Goal: Task Accomplishment & Management: Complete application form

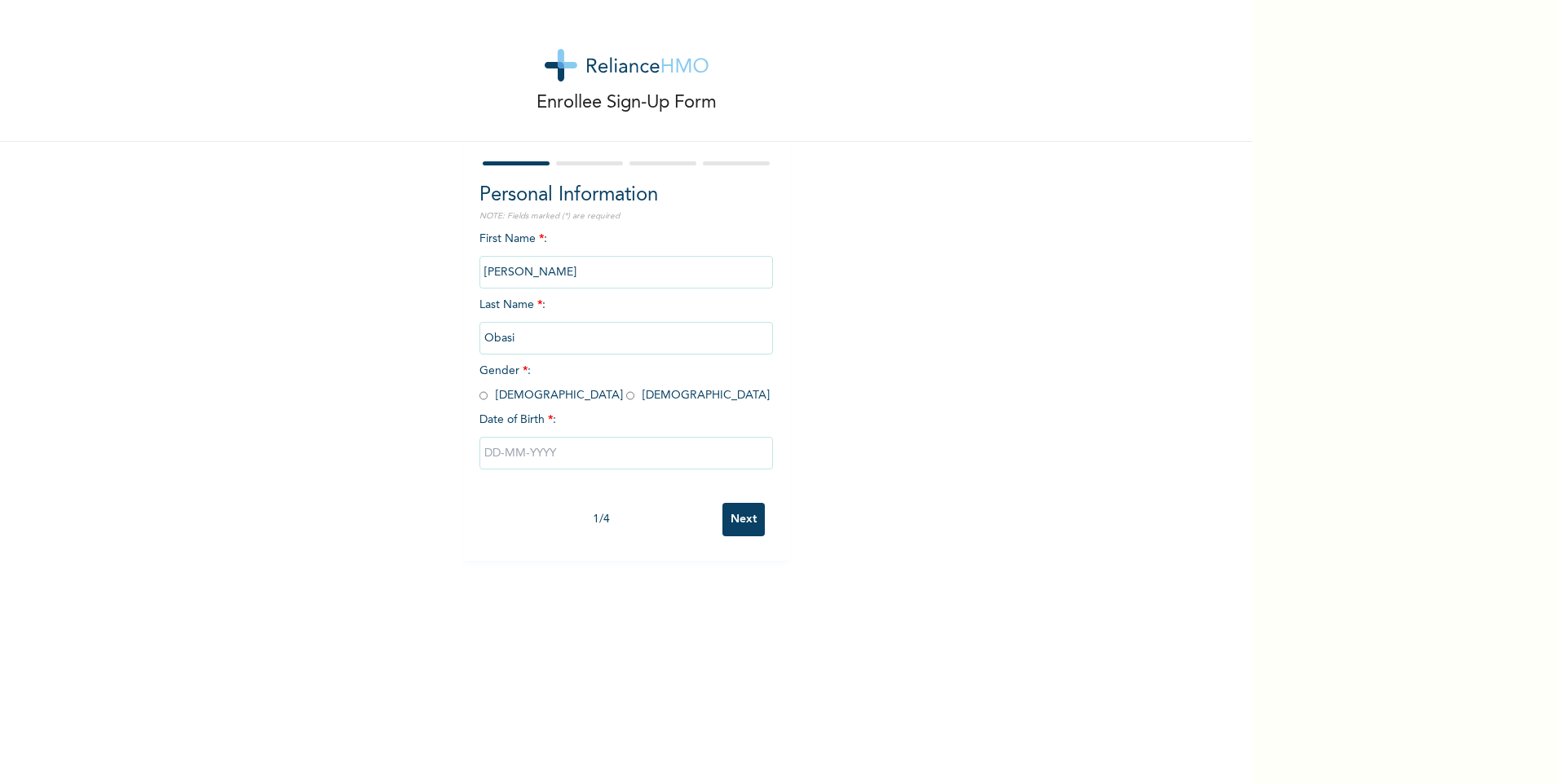
click at [484, 392] on span "Gender * : [DEMOGRAPHIC_DATA] [DEMOGRAPHIC_DATA]" at bounding box center [624, 382] width 290 height 36
click at [479, 397] on input "radio" at bounding box center [483, 395] width 8 height 15
radio input "true"
click at [526, 453] on input "text" at bounding box center [626, 453] width 293 height 33
select select "9"
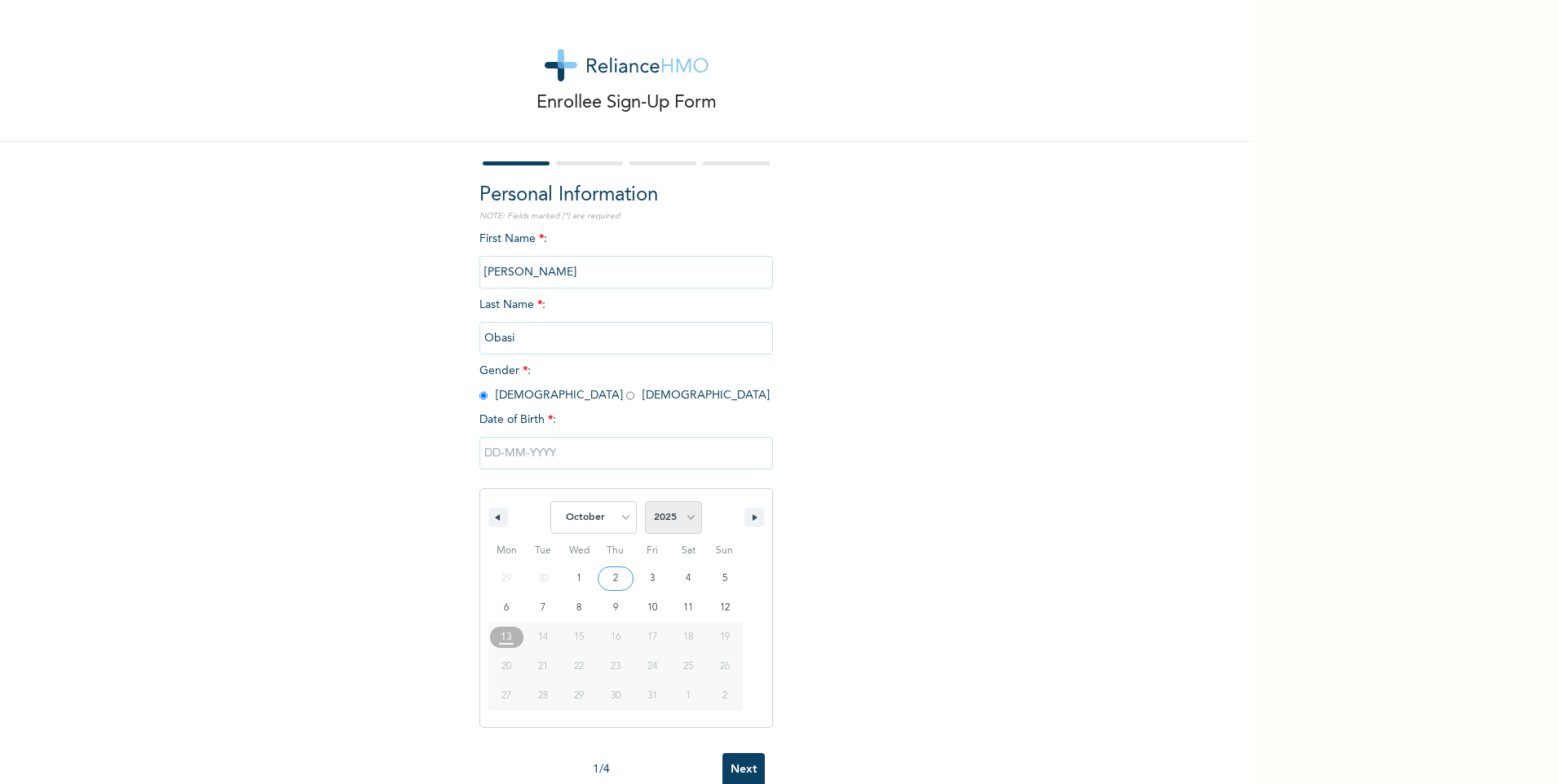
click at [667, 531] on select "2025 2024 2023 2022 2021 2020 2019 2018 2017 2016 2015 2014 2013 2012 2011 2010…" at bounding box center [673, 518] width 57 height 33
select select "1990"
click at [645, 503] on select "2025 2024 2023 2022 2021 2020 2019 2018 2017 2016 2015 2014 2013 2012 2011 2010…" at bounding box center [673, 518] width 57 height 33
click at [596, 514] on select "January February March April May June July August September October November De…" at bounding box center [593, 518] width 87 height 33
select select "5"
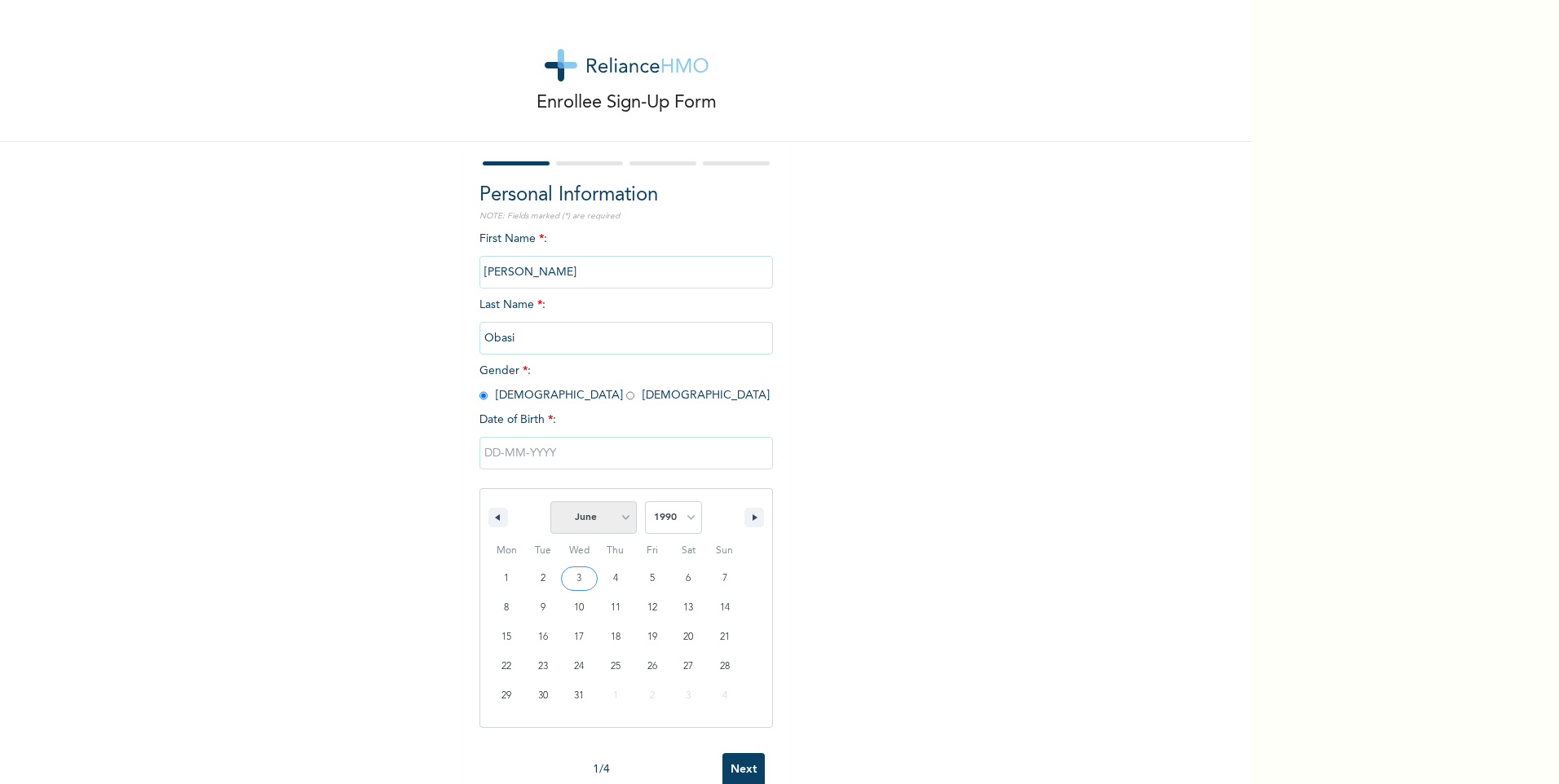
click at [550, 503] on select "January February March April May June July August September October November De…" at bounding box center [593, 518] width 87 height 33
type input "06/01/1990"
click at [735, 532] on input "Next" at bounding box center [743, 519] width 43 height 34
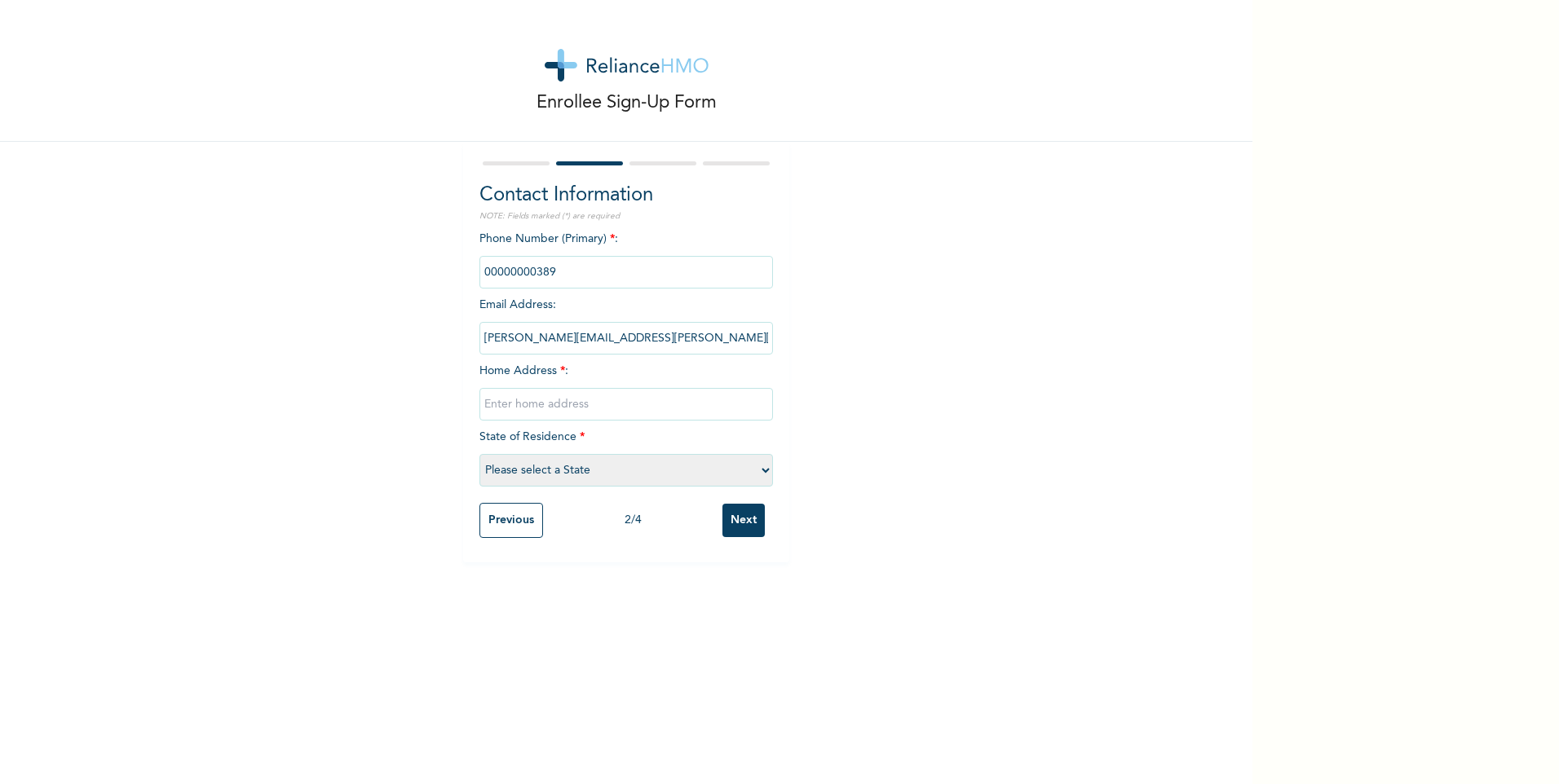
click at [555, 276] on input "phone" at bounding box center [626, 272] width 293 height 33
click at [558, 266] on input "phone" at bounding box center [626, 272] width 293 height 33
click at [565, 277] on input "phone" at bounding box center [626, 272] width 293 height 33
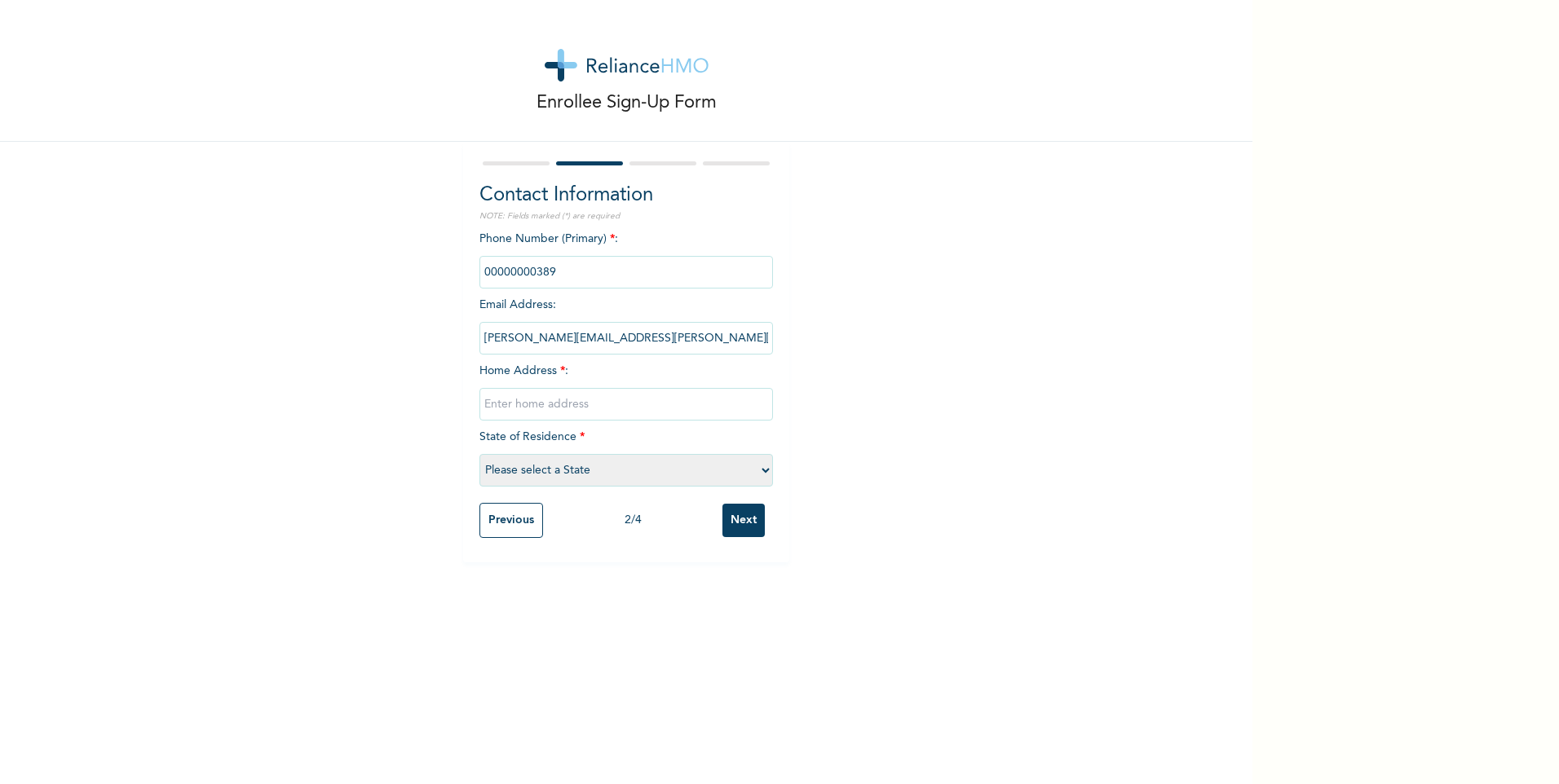
click at [565, 277] on input "phone" at bounding box center [626, 272] width 293 height 33
drag, startPoint x: 565, startPoint y: 277, endPoint x: 540, endPoint y: 342, distance: 69.6
click at [540, 342] on input "samuel.obasi@skycapitallimited.com" at bounding box center [626, 339] width 293 height 33
click at [590, 274] on input "phone" at bounding box center [626, 272] width 293 height 33
click at [580, 404] on input "text" at bounding box center [626, 404] width 293 height 33
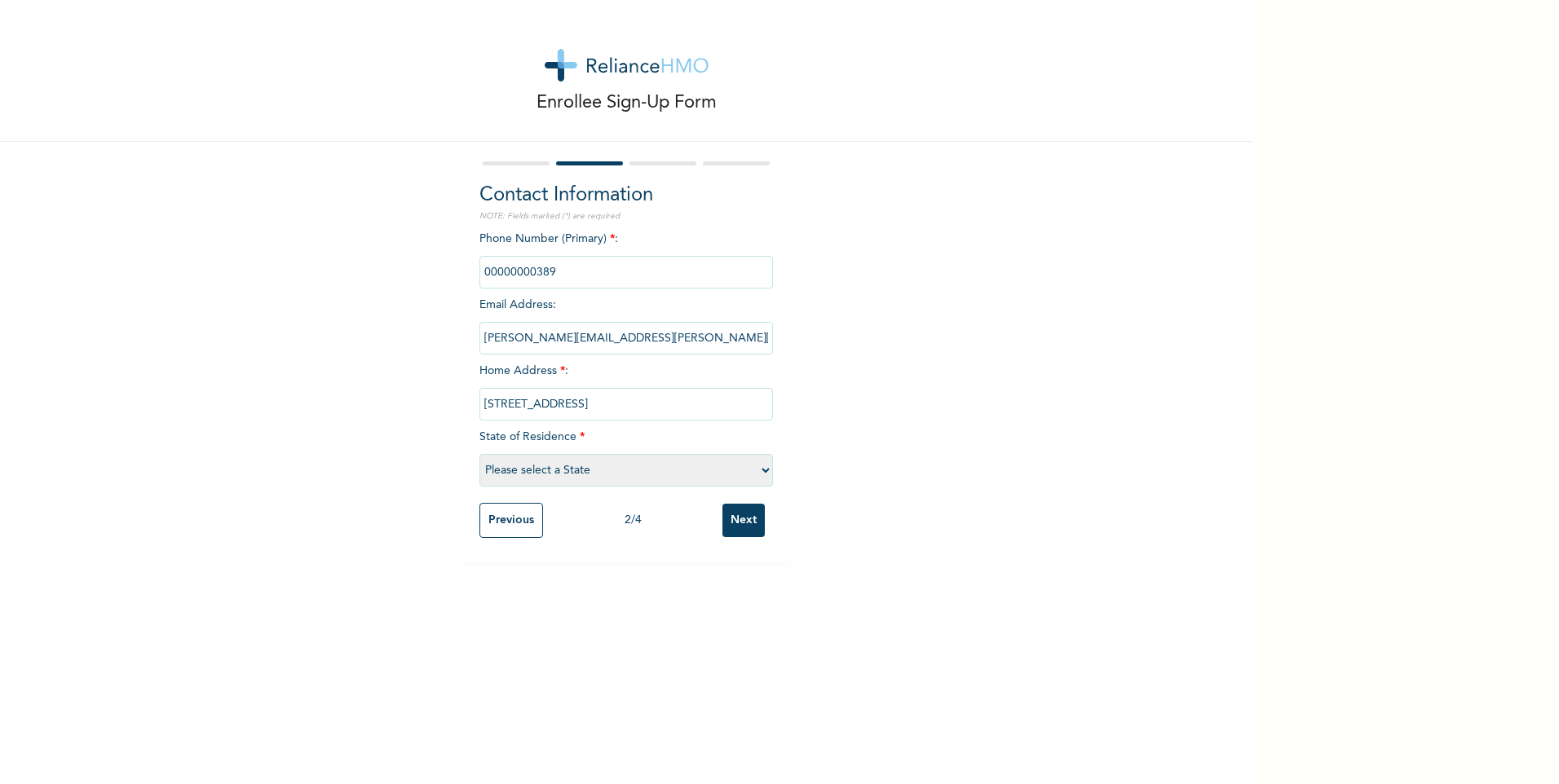
type input "23, Amida street, Fagbile Estate, Ijegun, Alimosho"
click at [608, 468] on select "Please select a State Abia Abuja (FCT) Adamawa Akwa Ibom Anambra Bauchi Bayelsa…" at bounding box center [626, 471] width 293 height 33
select select "25"
click at [479, 454] on select "Please select a State Abia Abuja (FCT) Adamawa Akwa Ibom Anambra Bauchi Bayelsa…" at bounding box center [626, 471] width 293 height 33
click at [735, 521] on input "Next" at bounding box center [743, 520] width 43 height 34
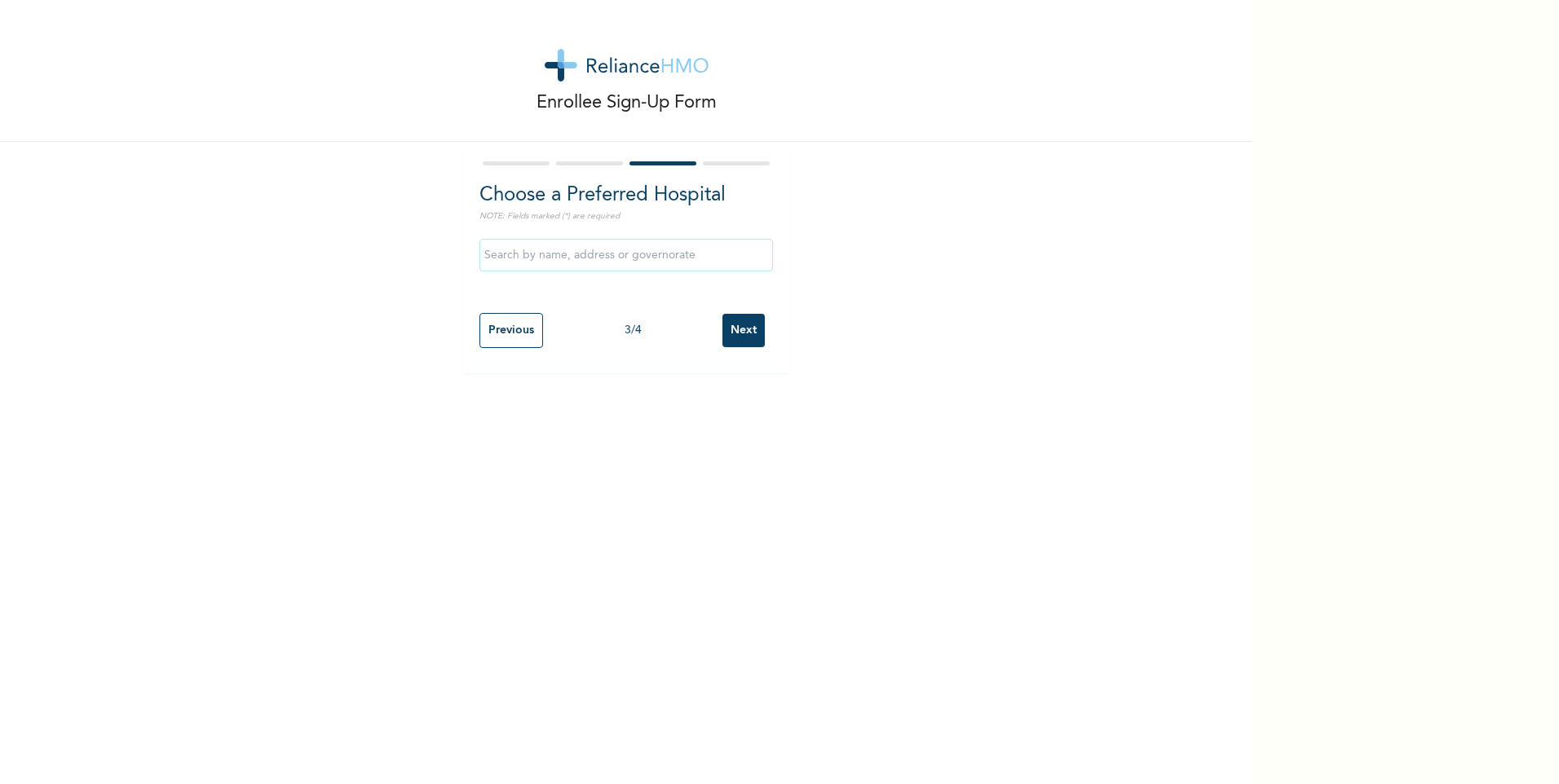
click at [574, 253] on input "text" at bounding box center [626, 255] width 293 height 33
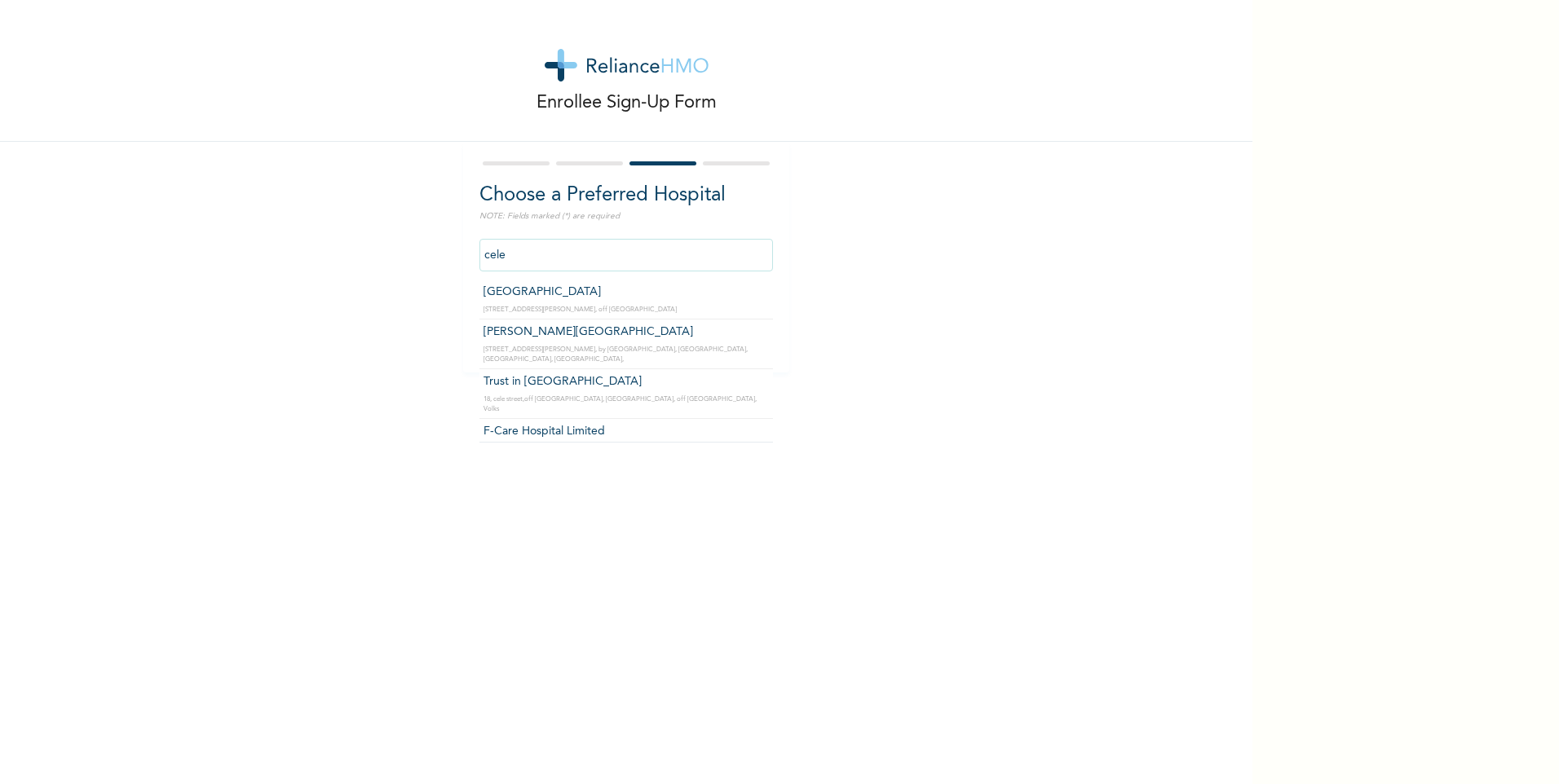
scroll to position [7, 0]
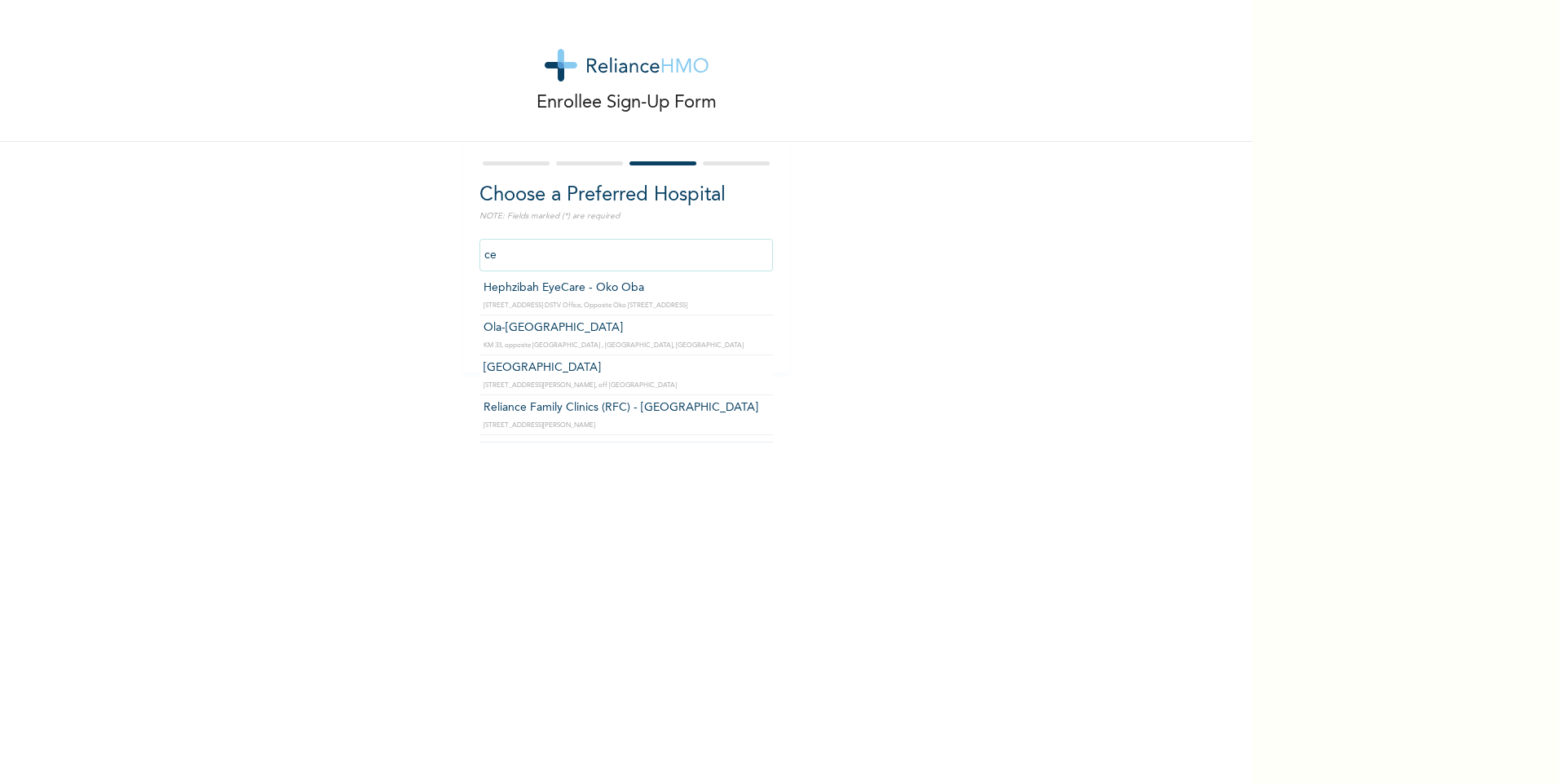
type input "c"
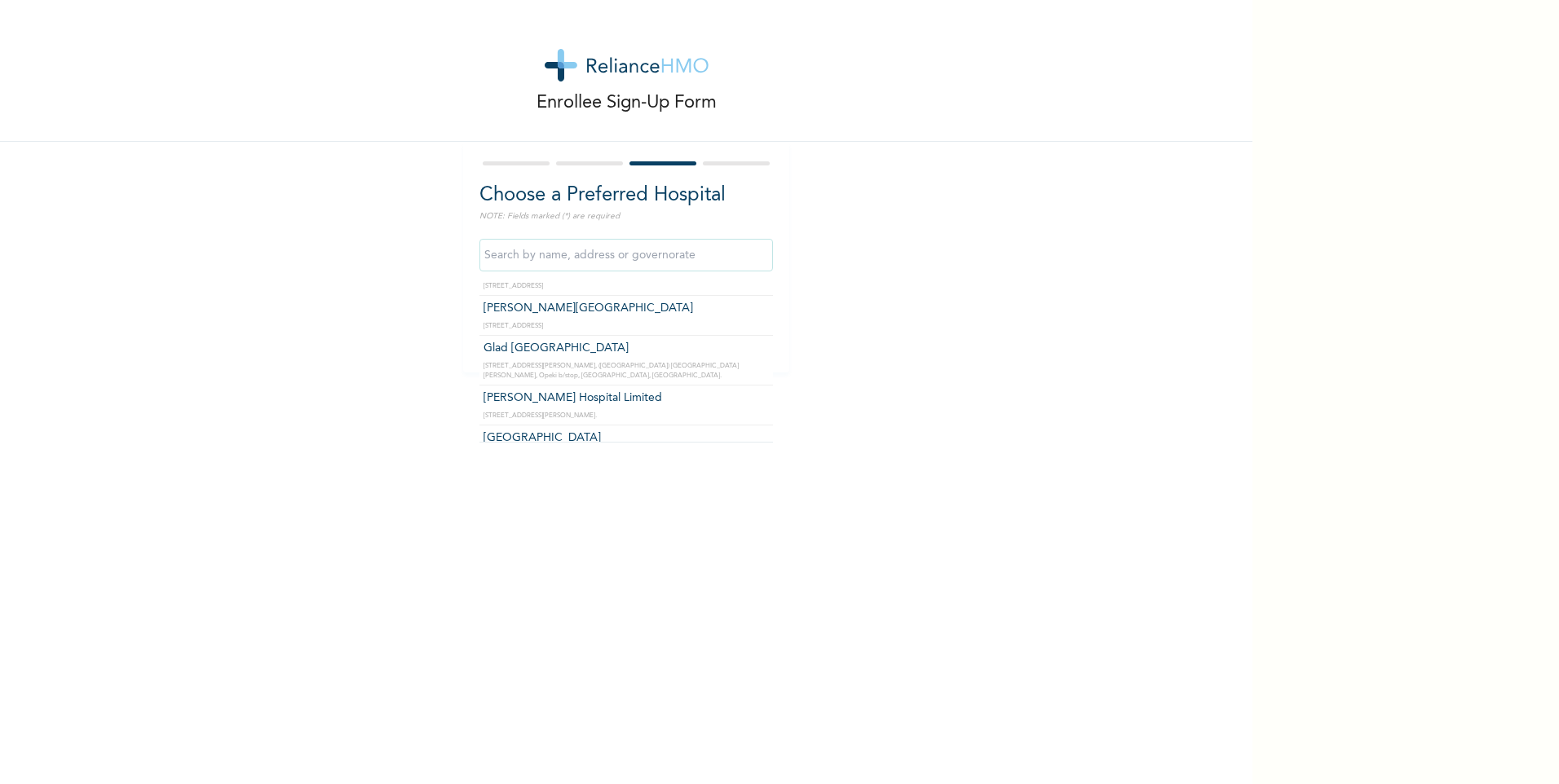
scroll to position [1631, 0]
click at [609, 256] on input "text" at bounding box center [626, 255] width 293 height 33
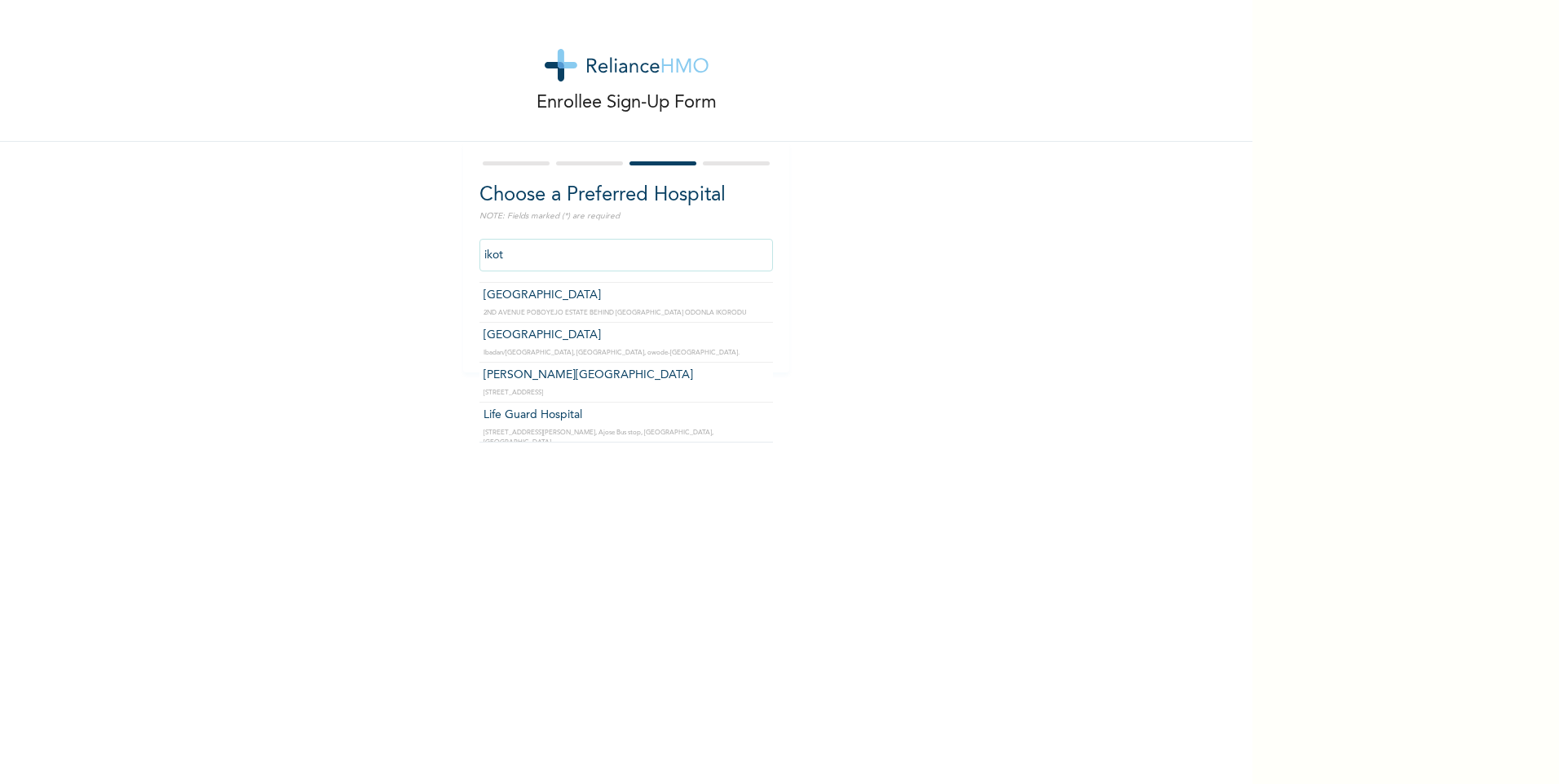
scroll to position [0, 0]
type input "D Better Life Medical -Ijegun"
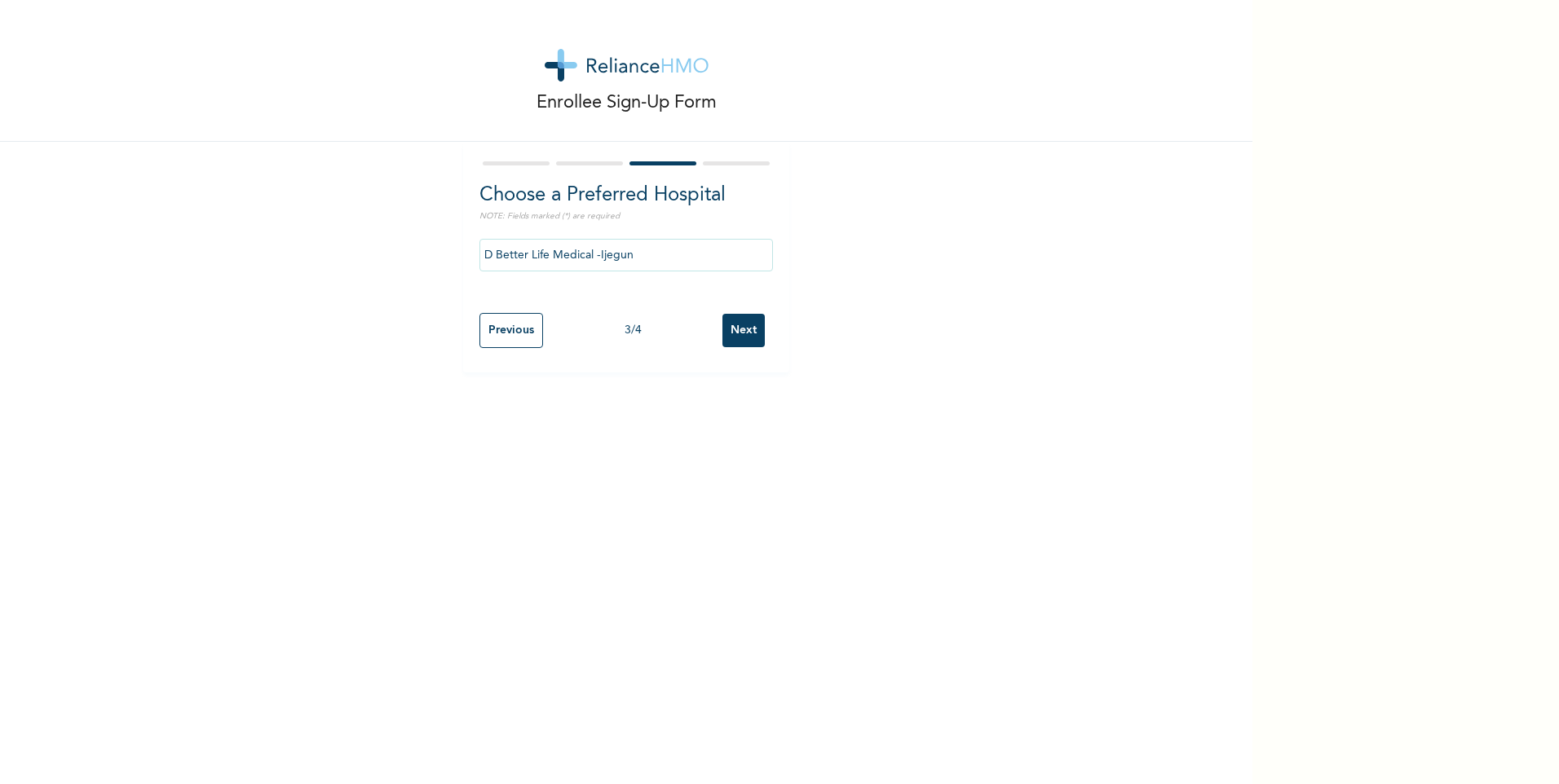
click at [738, 335] on input "Next" at bounding box center [743, 331] width 43 height 34
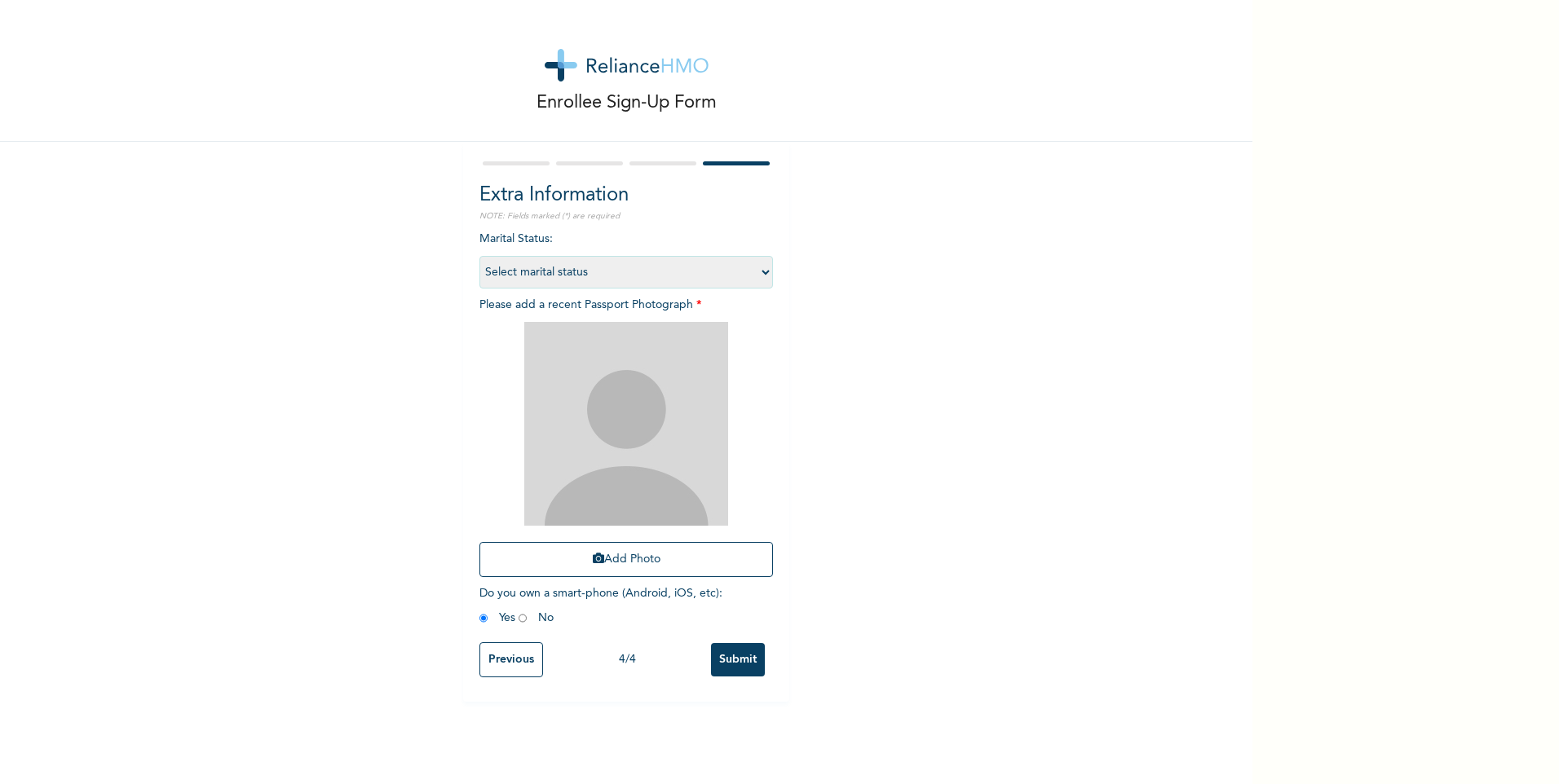
click at [569, 274] on select "Select marital status Single Married Divorced Widow/Widower" at bounding box center [626, 272] width 293 height 33
select select "1"
click at [479, 256] on select "Select marital status Single Married Divorced Widow/Widower" at bounding box center [626, 272] width 293 height 33
click at [555, 274] on select "Select marital status Single Married Divorced Widow/Widower" at bounding box center [626, 272] width 293 height 33
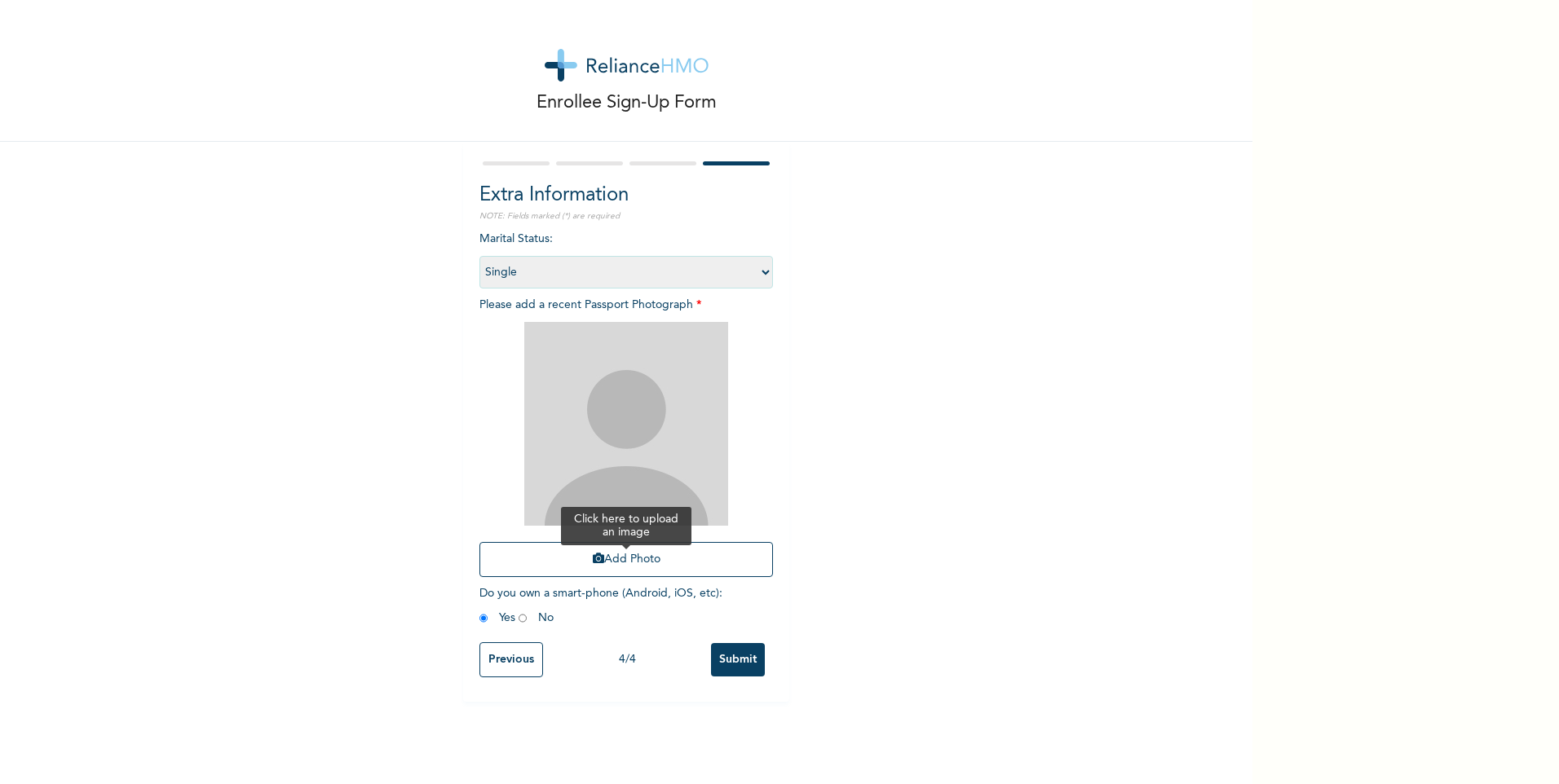
click at [605, 565] on button "Add Photo" at bounding box center [626, 559] width 293 height 36
click at [606, 565] on button "Add Photo" at bounding box center [626, 559] width 293 height 36
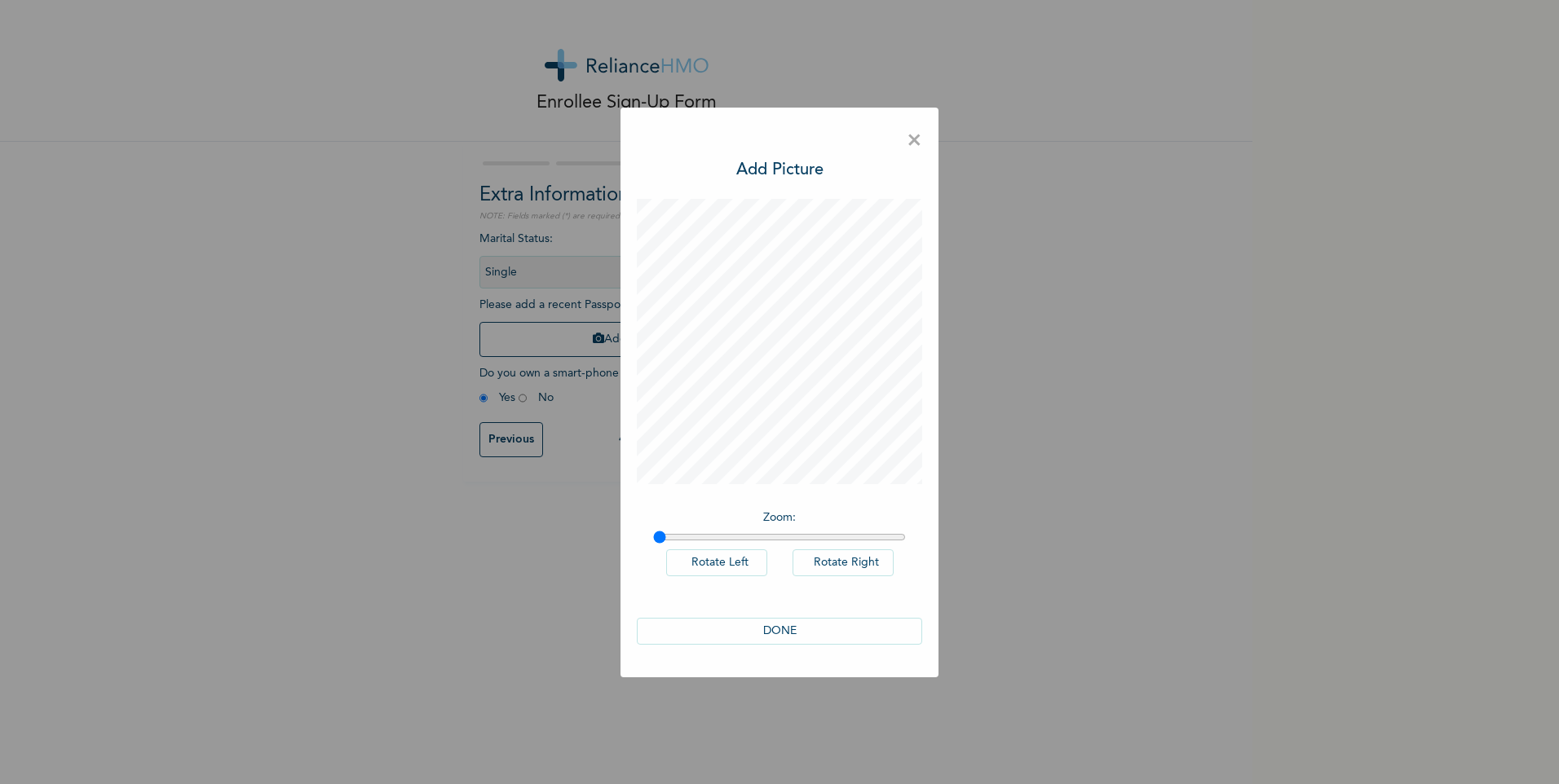
click at [912, 132] on span "×" at bounding box center [914, 141] width 15 height 35
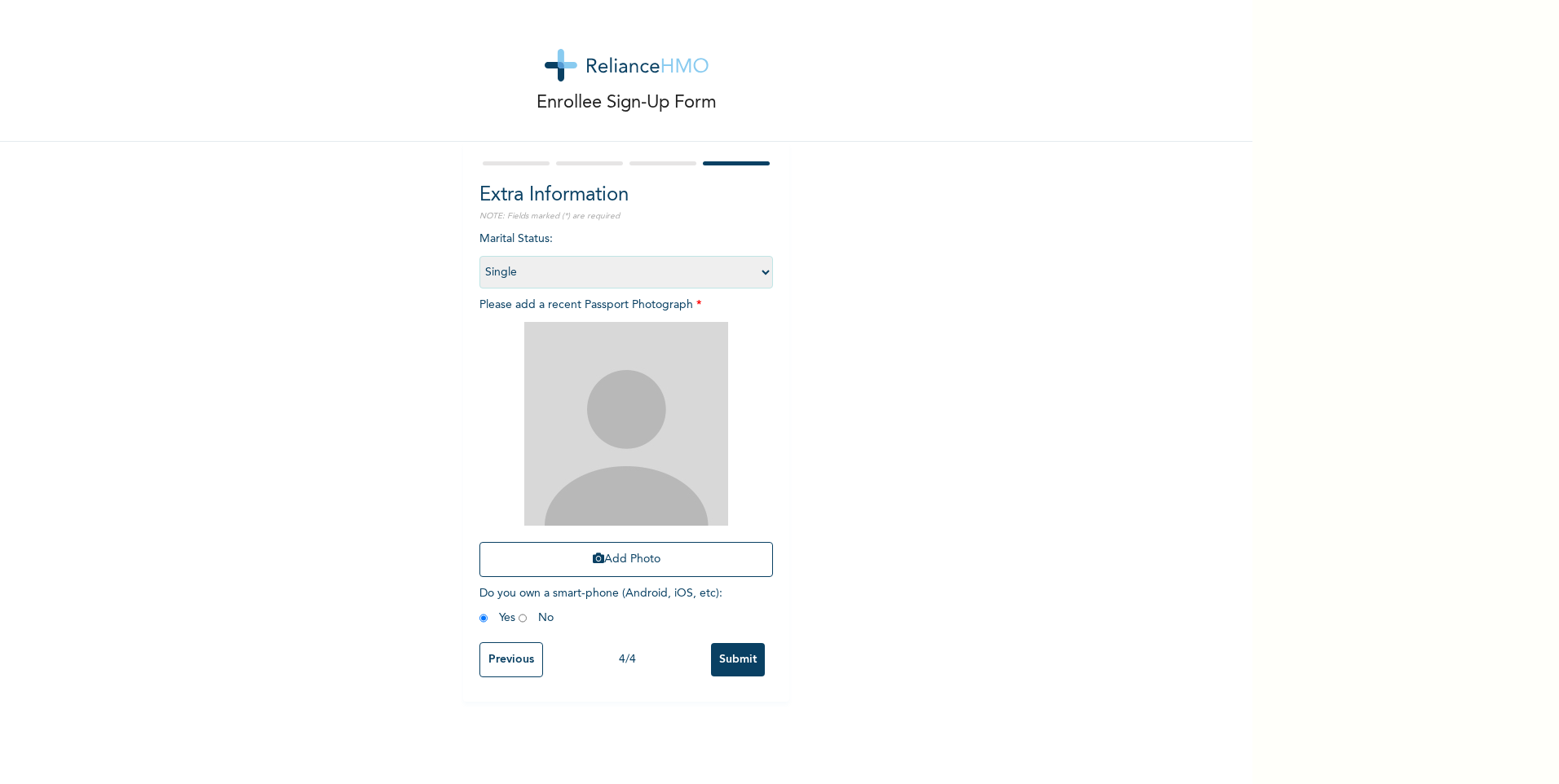
click at [518, 619] on input "radio" at bounding box center [522, 618] width 8 height 15
radio input "true"
click at [480, 620] on input "radio" at bounding box center [483, 618] width 8 height 15
radio input "true"
click at [518, 623] on input "radio" at bounding box center [522, 618] width 8 height 15
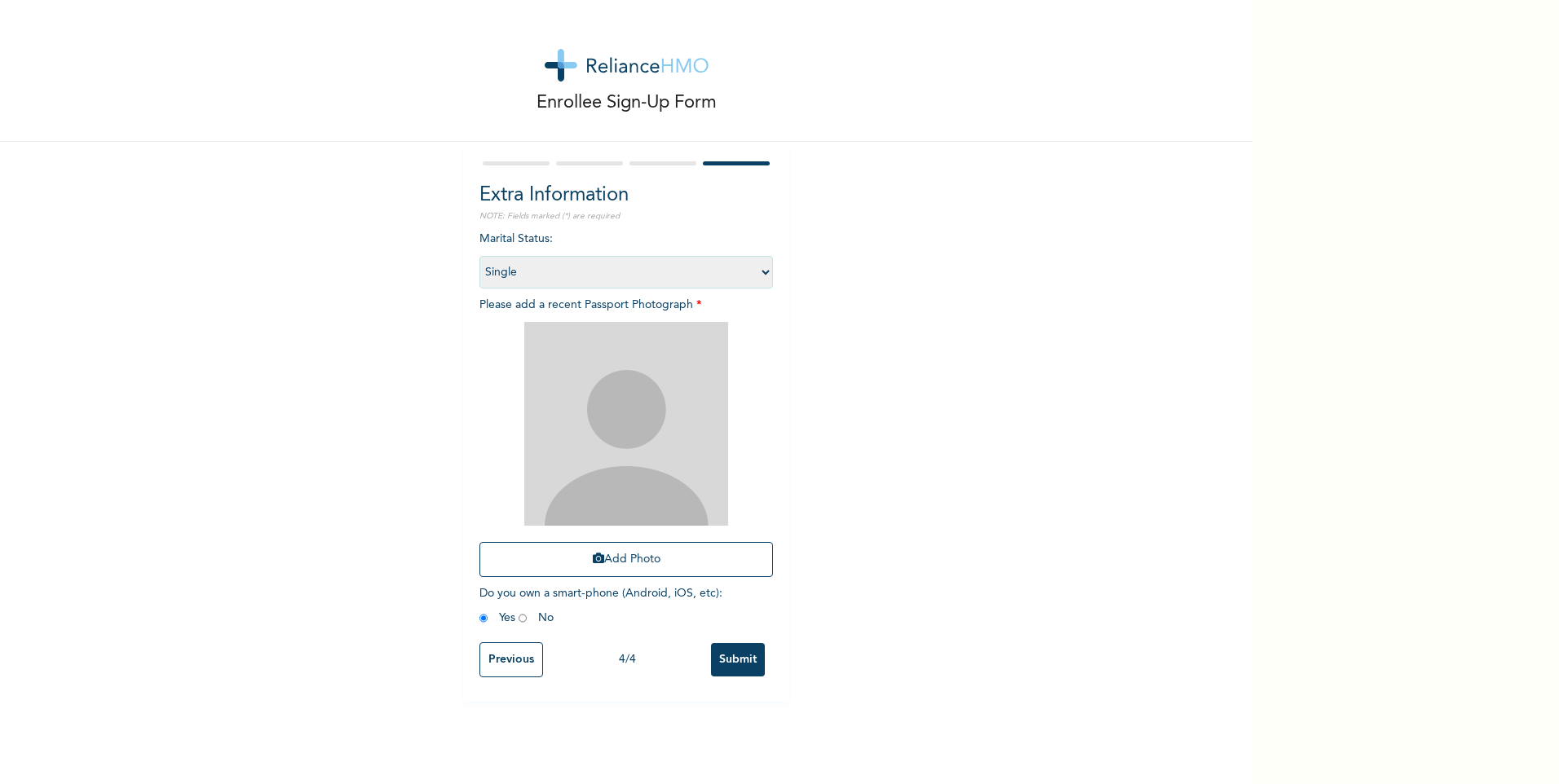
radio input "true"
click at [638, 557] on button "Add Photo" at bounding box center [626, 559] width 293 height 36
click at [600, 549] on button "Add Photo" at bounding box center [626, 559] width 293 height 36
click at [627, 563] on button "Add Photo" at bounding box center [626, 559] width 293 height 36
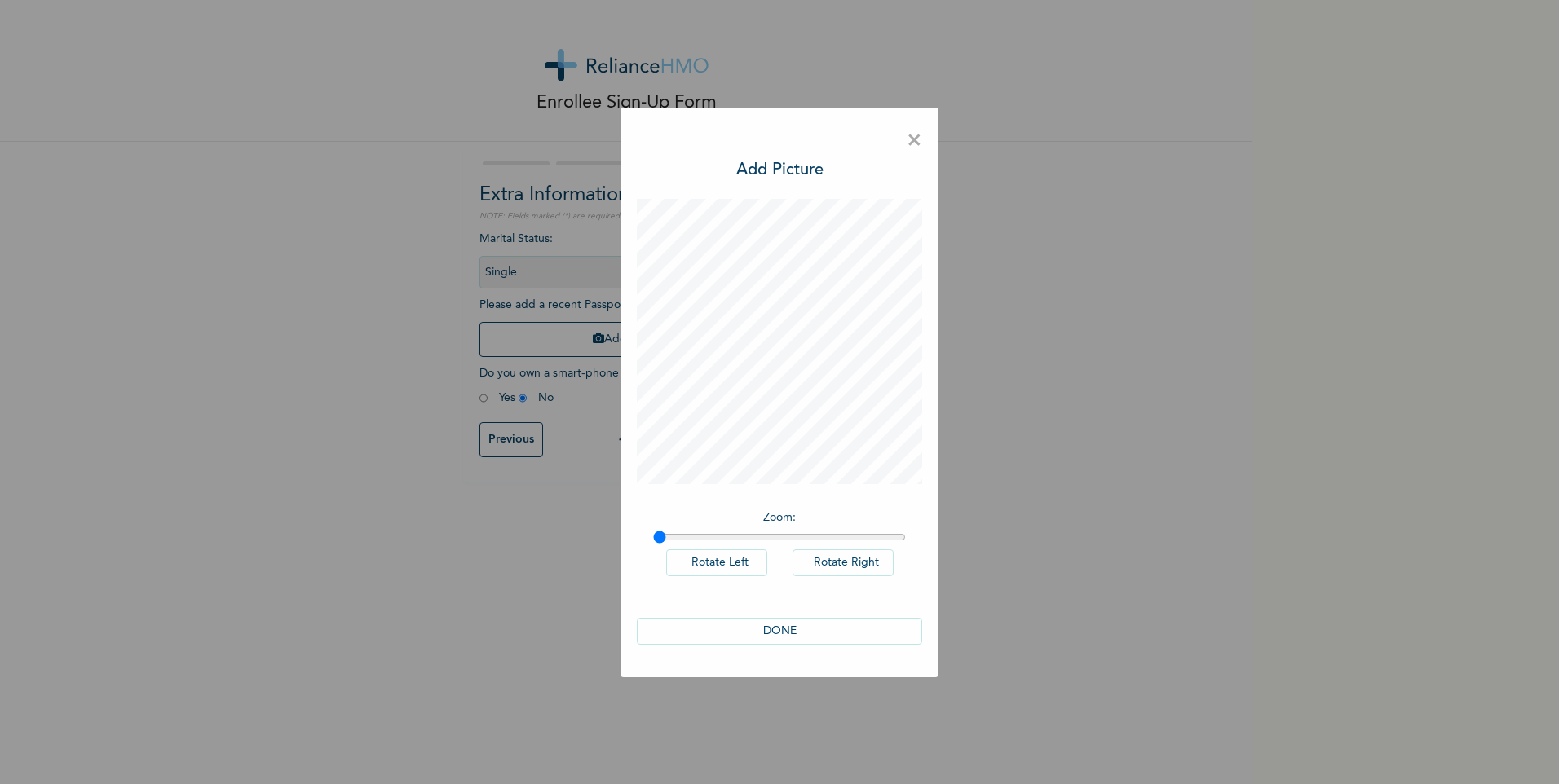
click at [775, 628] on button "DONE" at bounding box center [779, 632] width 285 height 27
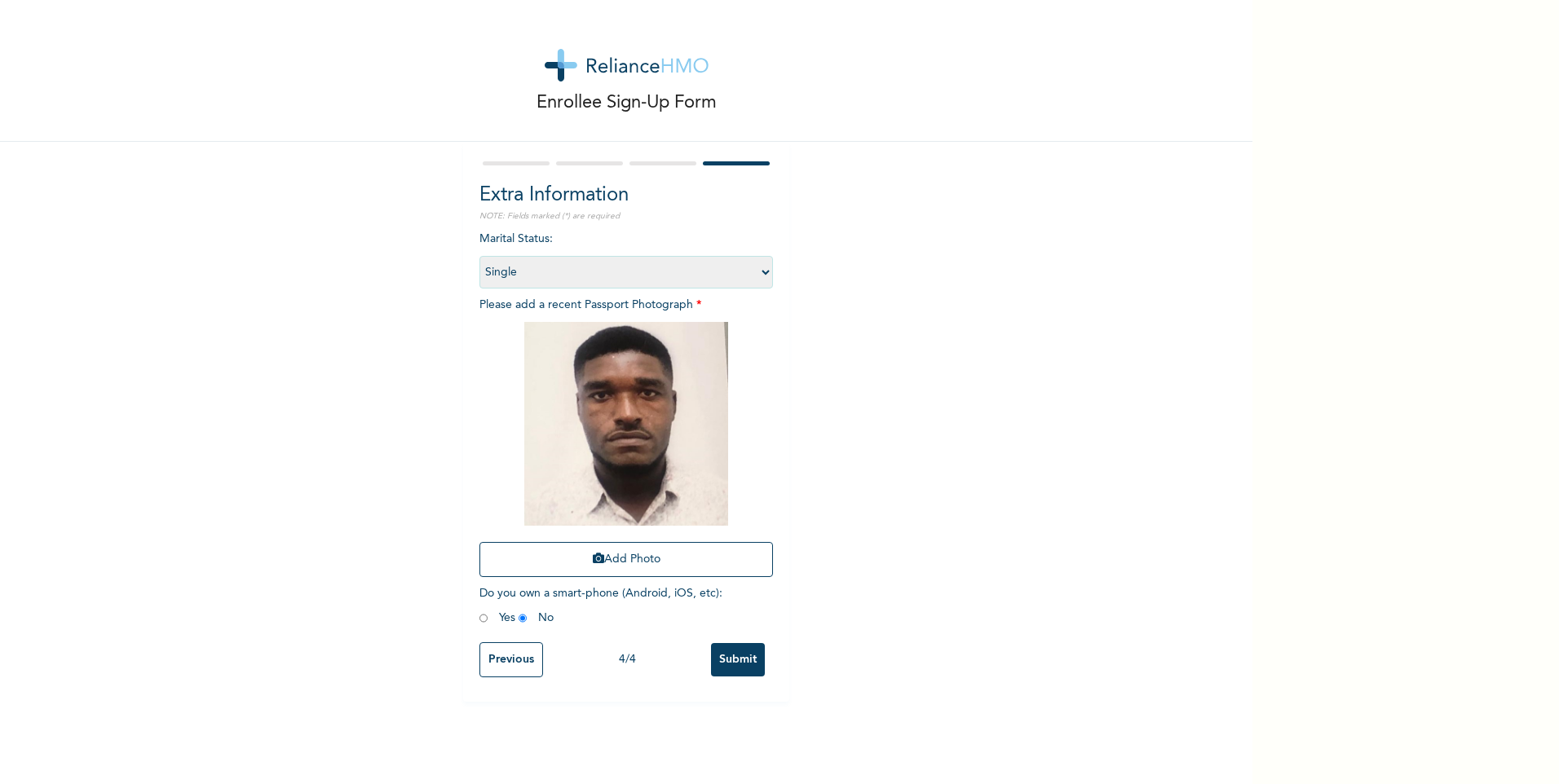
click at [728, 657] on input "Submit" at bounding box center [738, 659] width 54 height 34
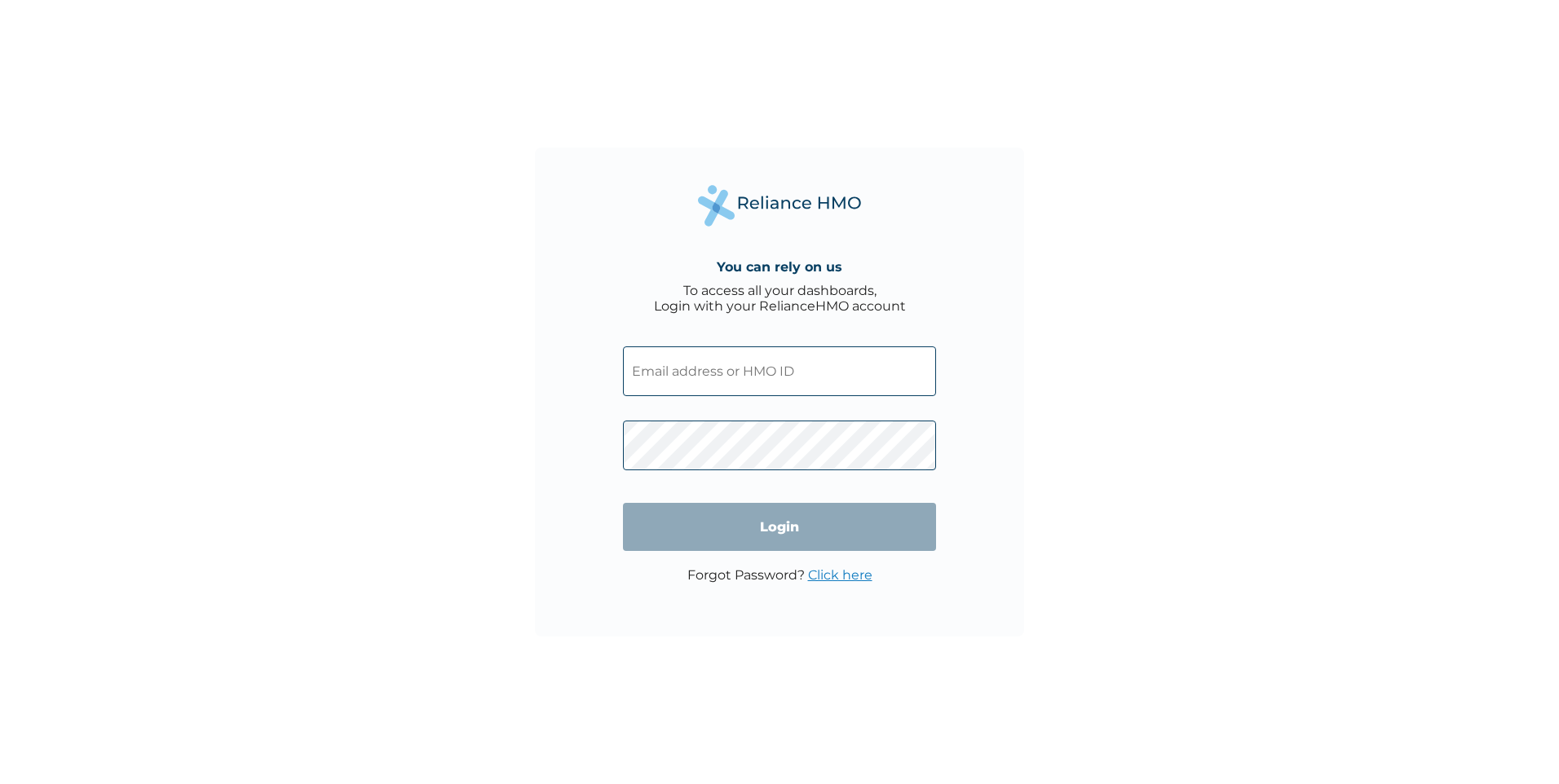
paste input "SKC/10067/A"
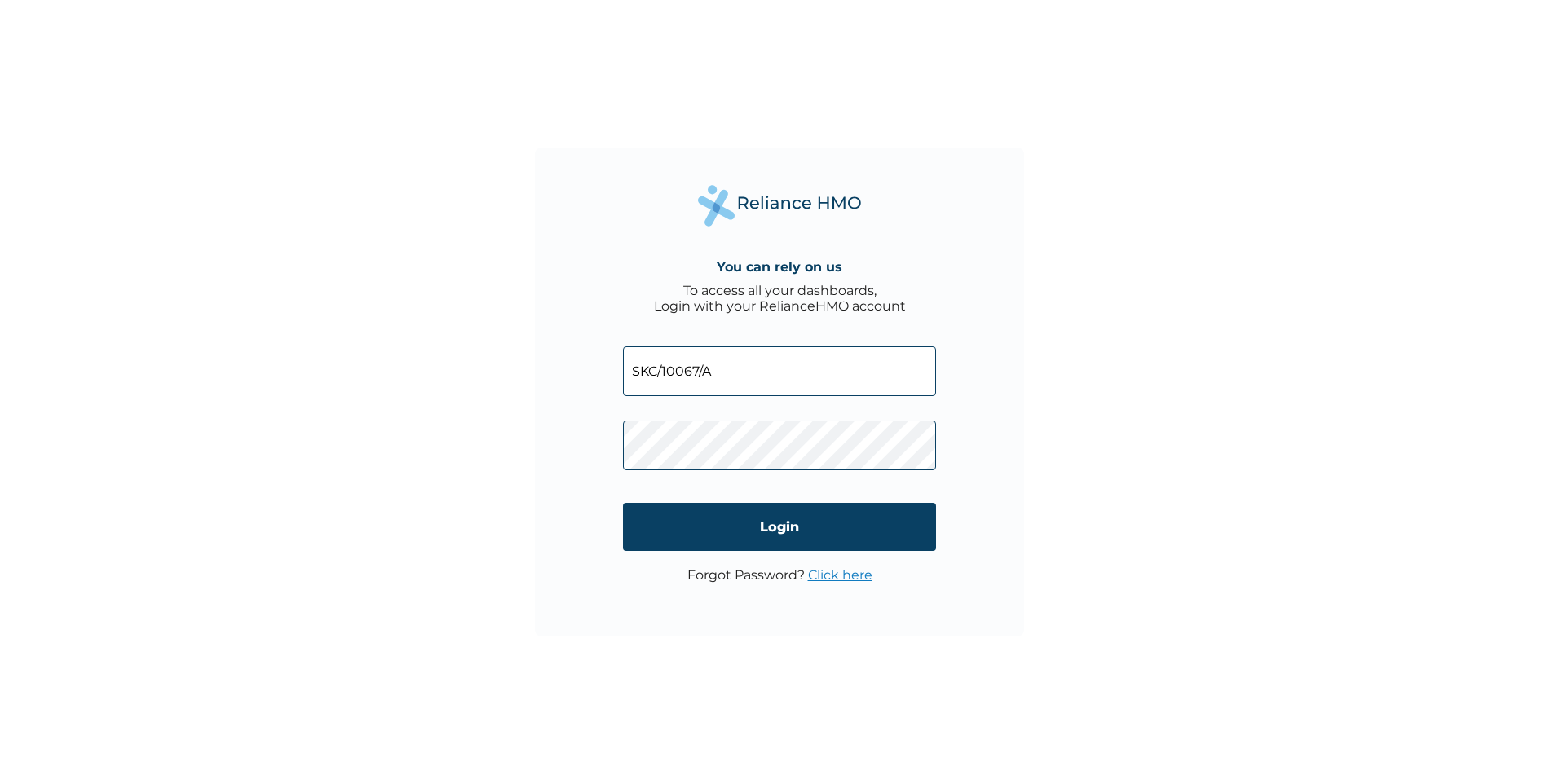
type input "SKC/10067/A"
click at [718, 512] on input "Login" at bounding box center [780, 526] width 313 height 48
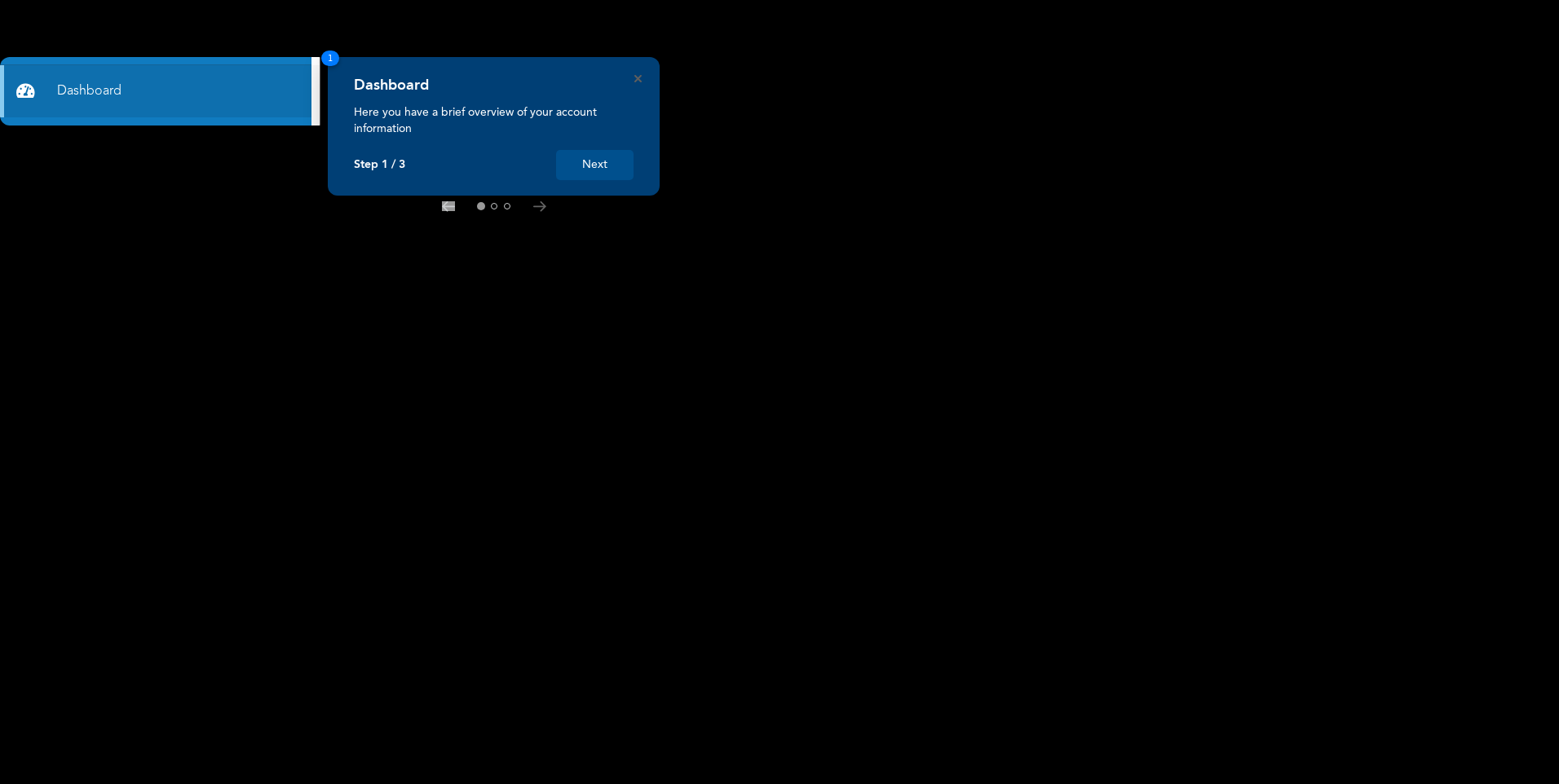
click at [612, 166] on button "Next" at bounding box center [595, 165] width 77 height 30
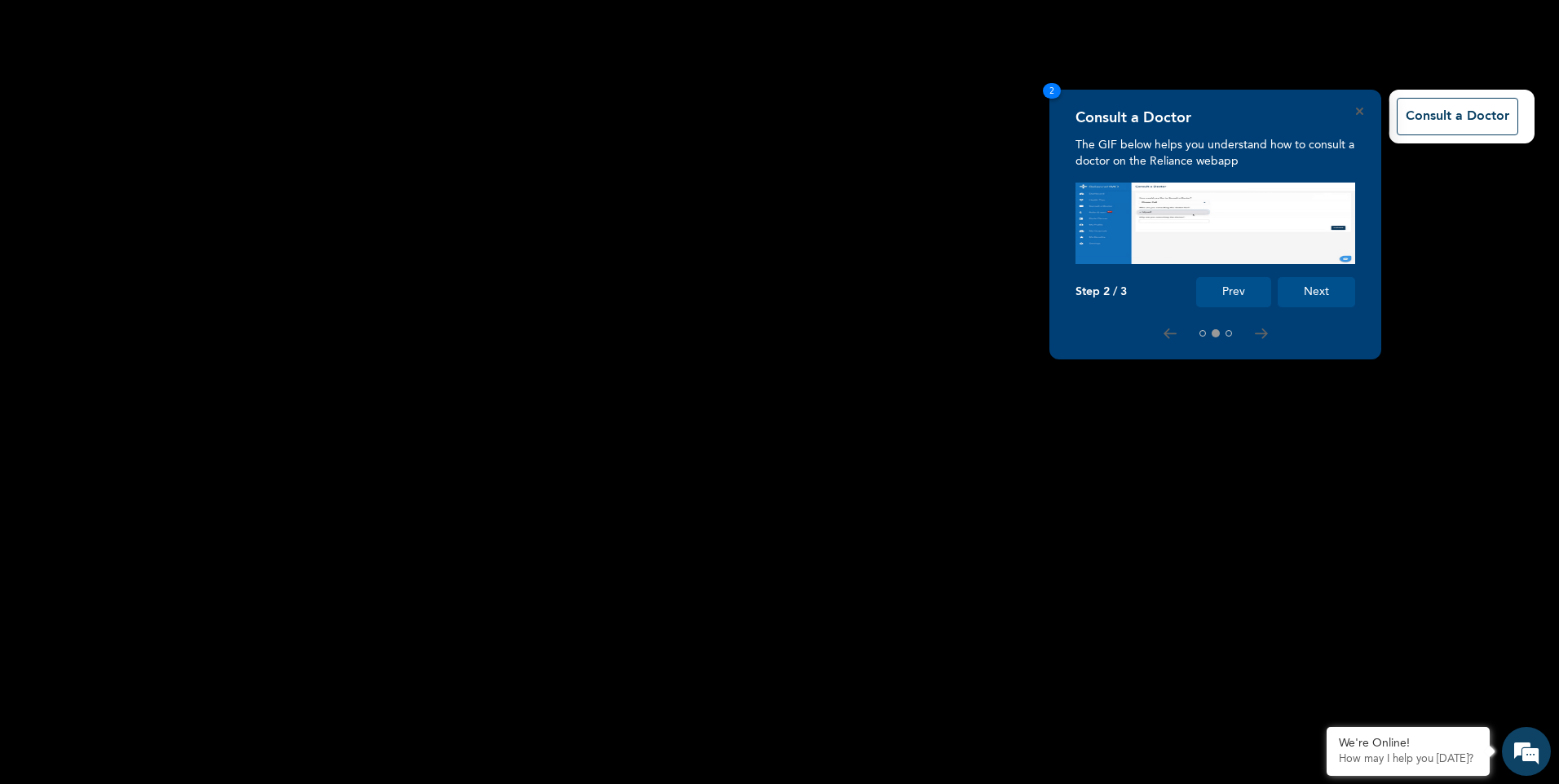
click at [1341, 284] on button "Next" at bounding box center [1316, 291] width 77 height 30
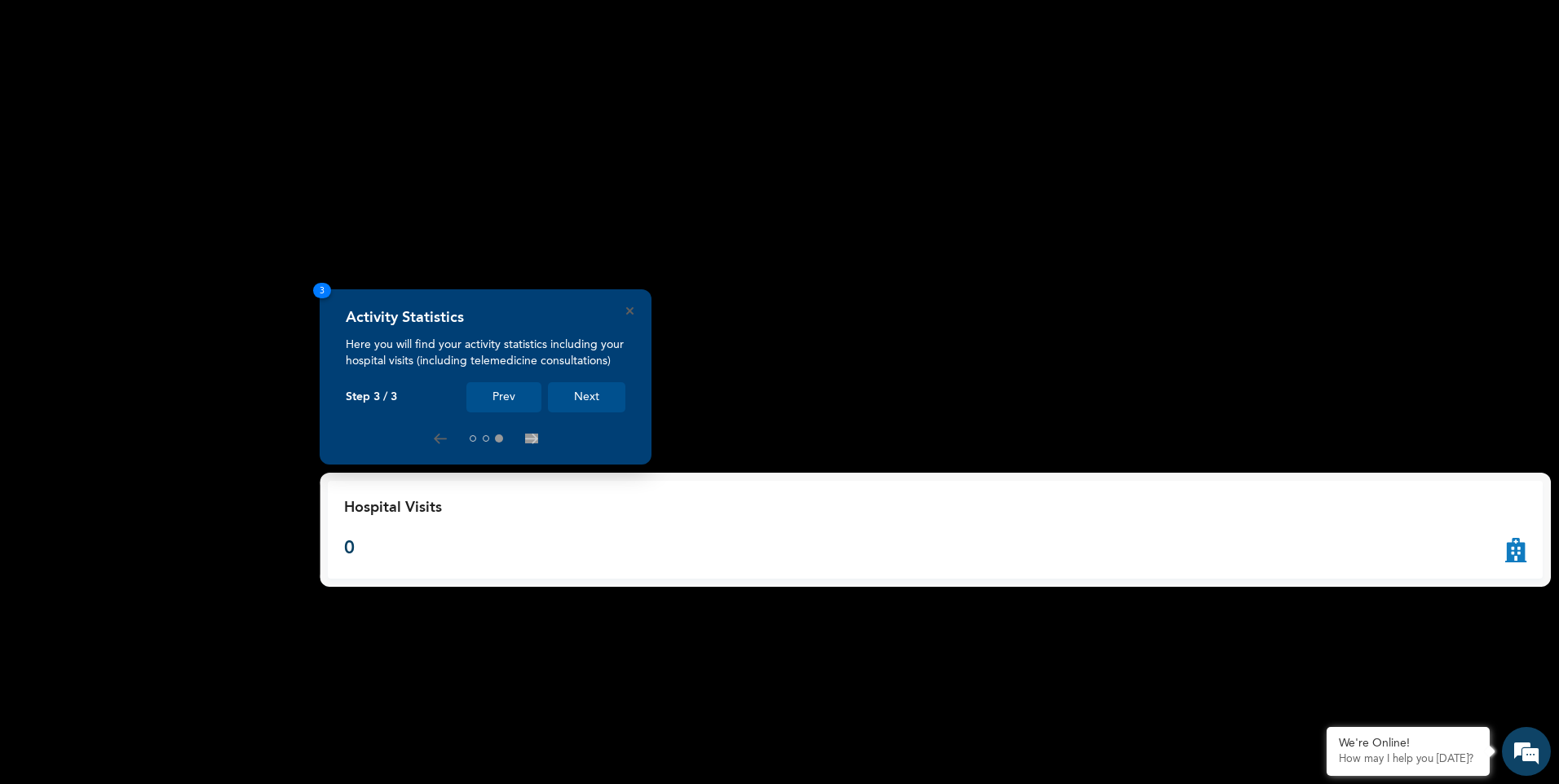
click at [586, 400] on button "Next" at bounding box center [586, 397] width 77 height 30
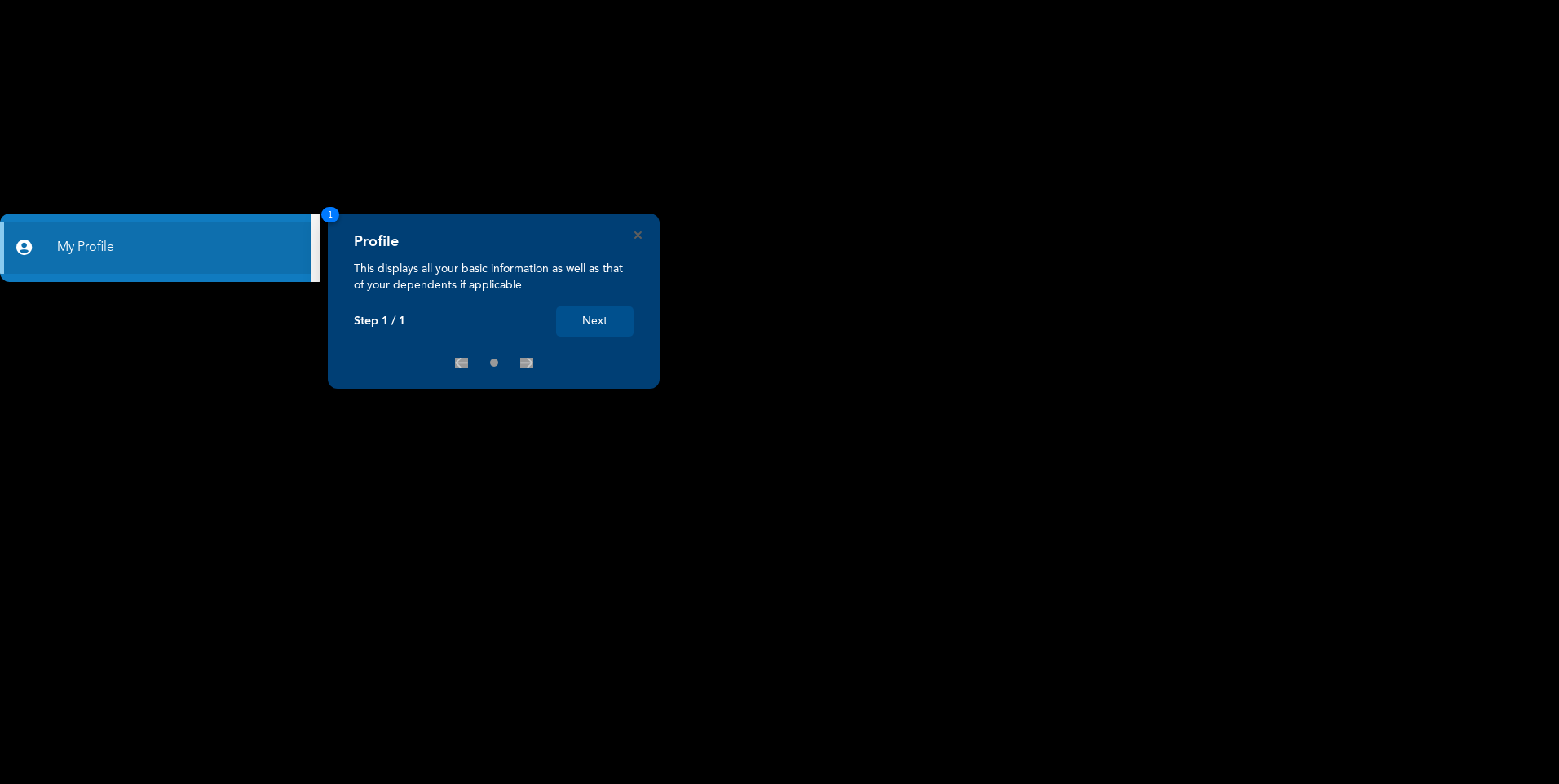
click at [603, 325] on button "Next" at bounding box center [595, 321] width 77 height 30
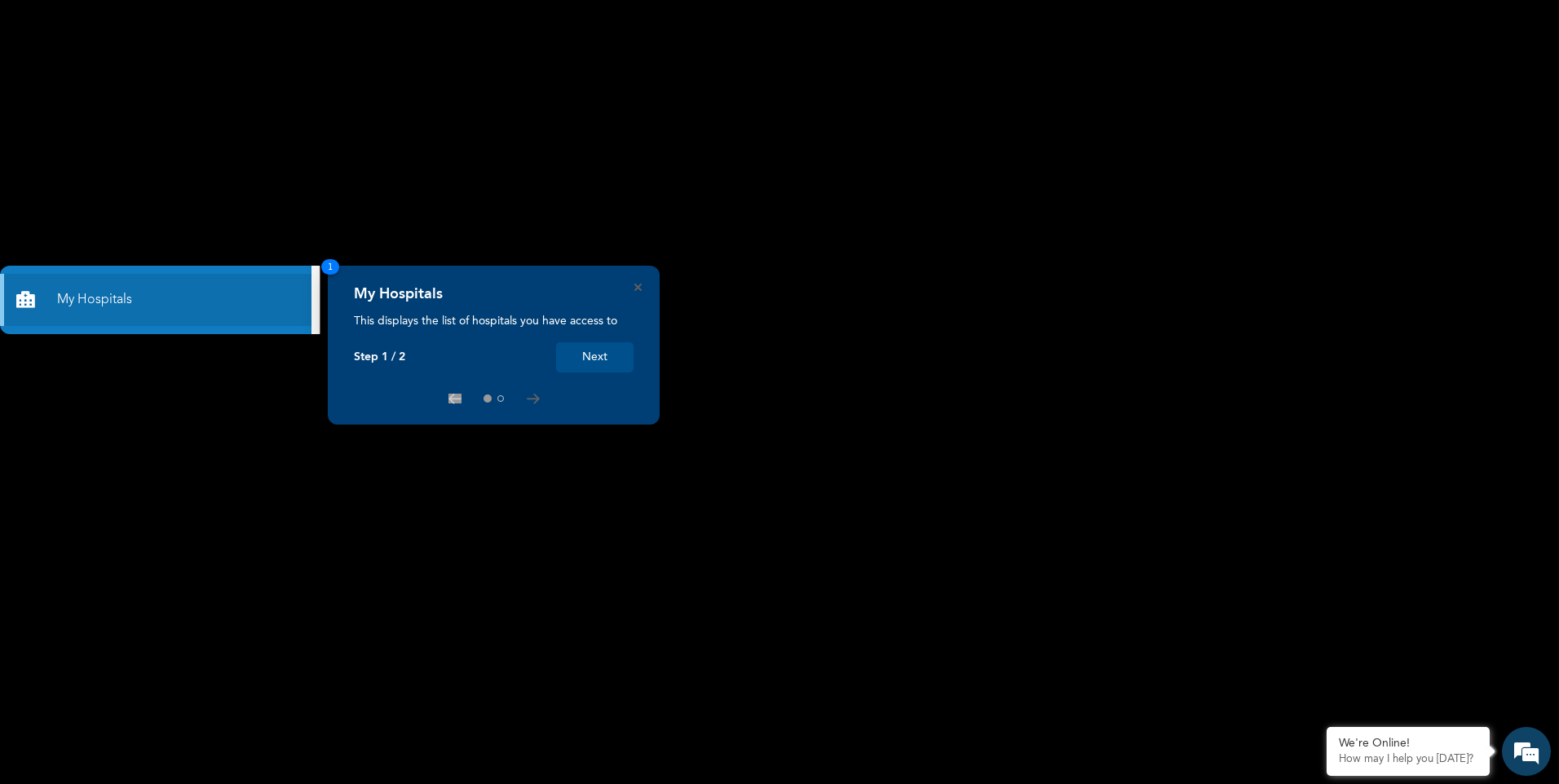
click at [596, 362] on button "Next" at bounding box center [595, 357] width 77 height 30
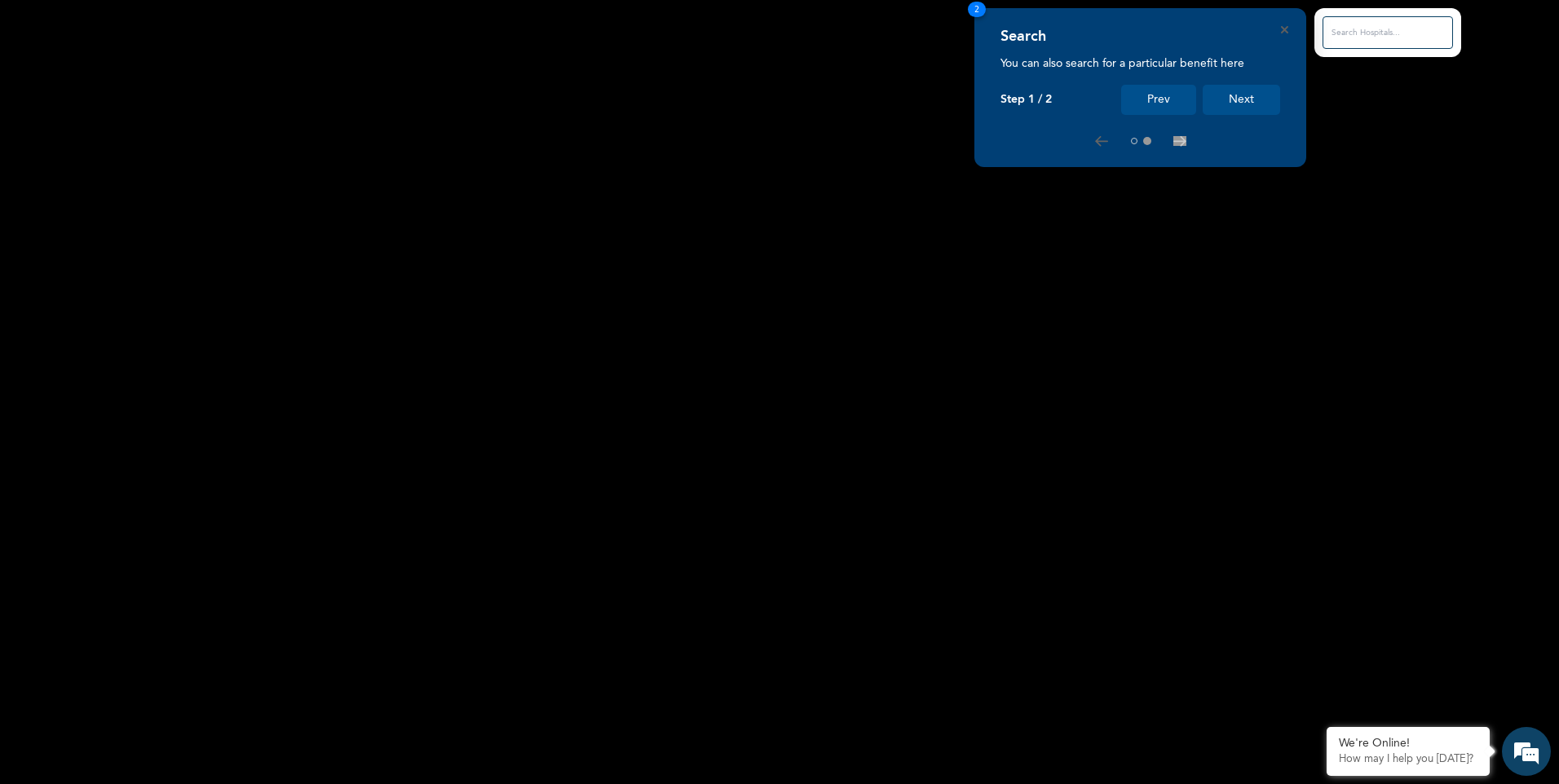
click at [1232, 103] on button "Next" at bounding box center [1241, 99] width 77 height 30
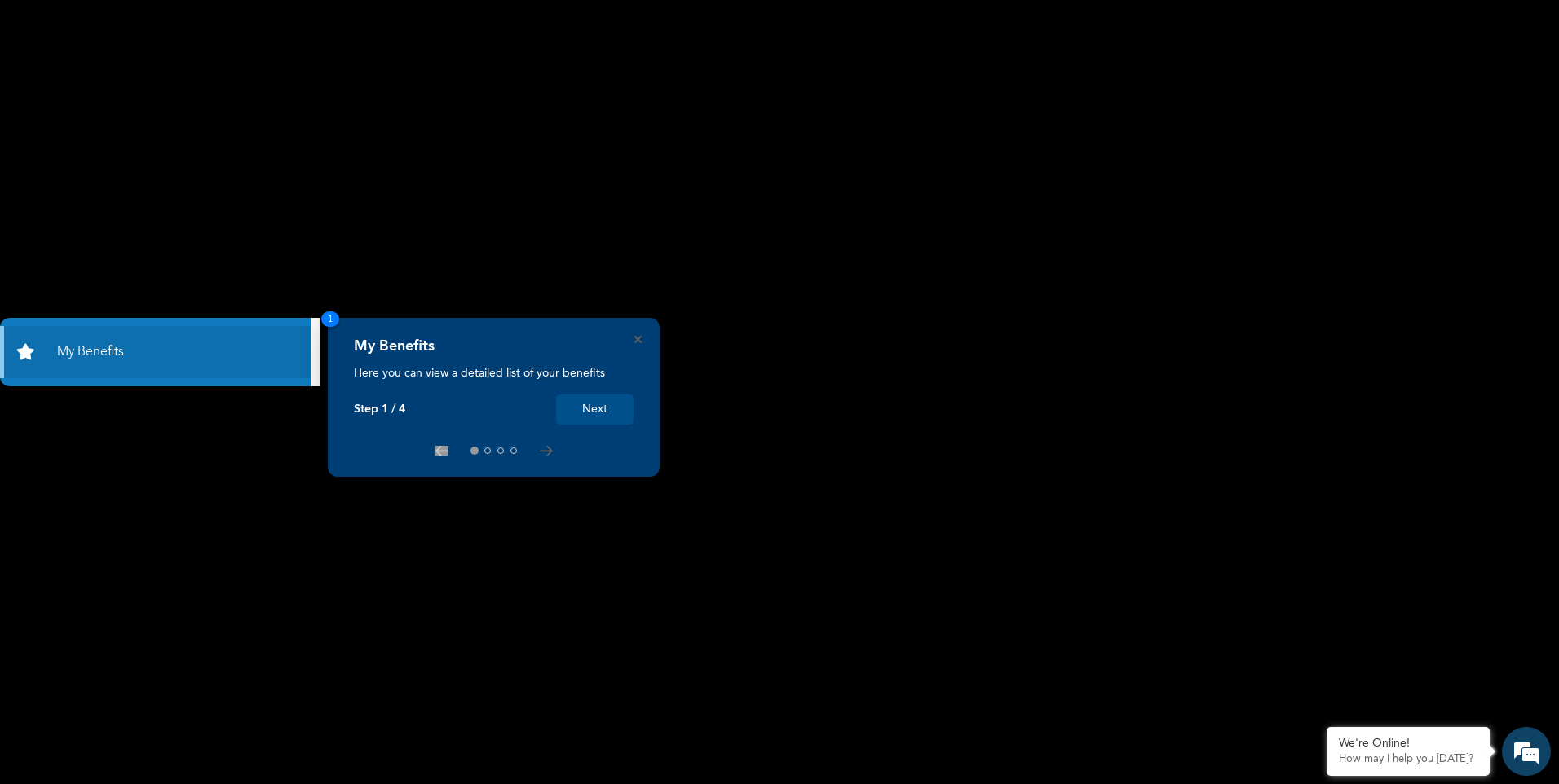
click at [596, 403] on button "Next" at bounding box center [595, 409] width 77 height 30
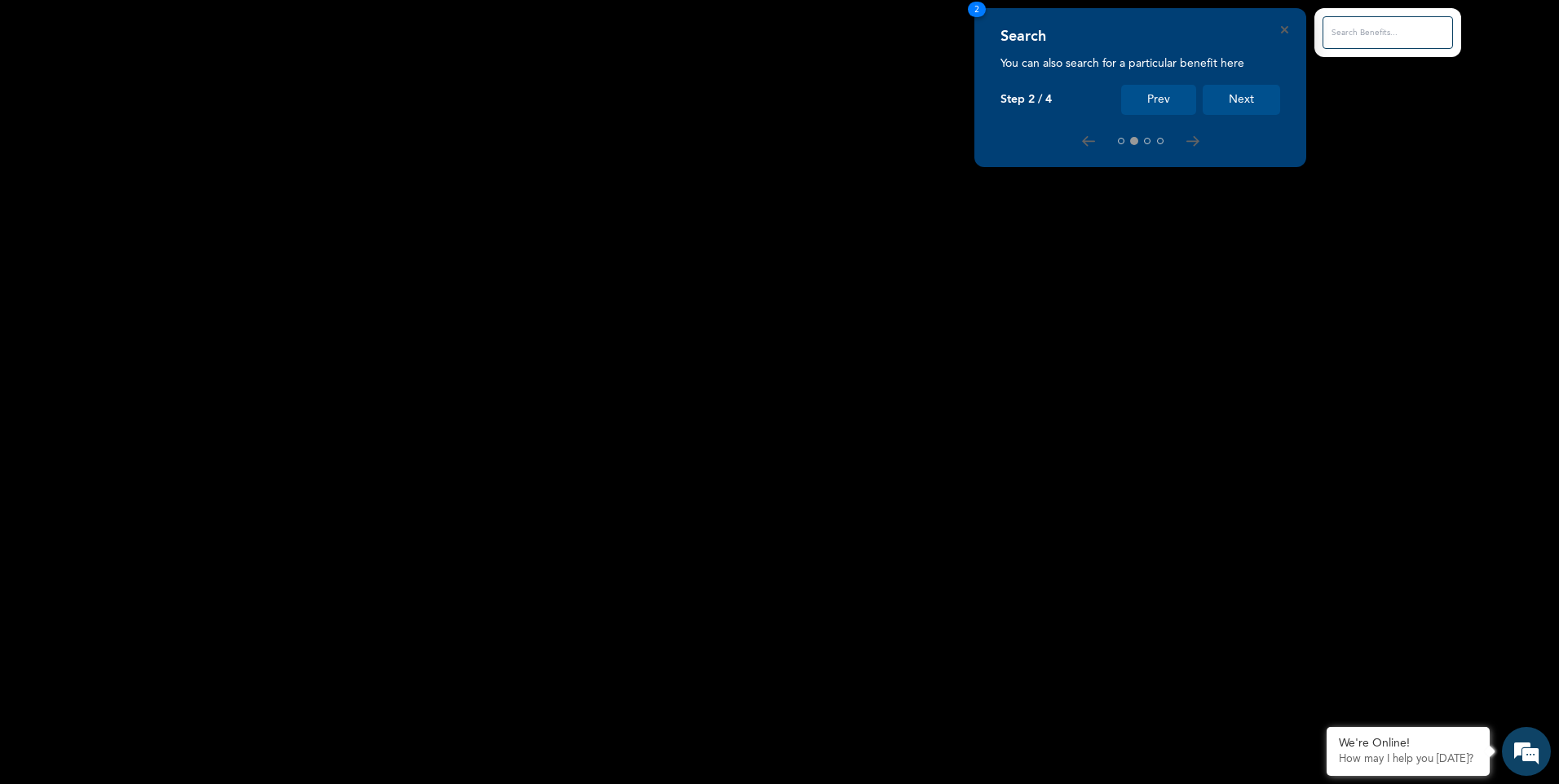
click at [1238, 94] on button "Next" at bounding box center [1241, 99] width 77 height 30
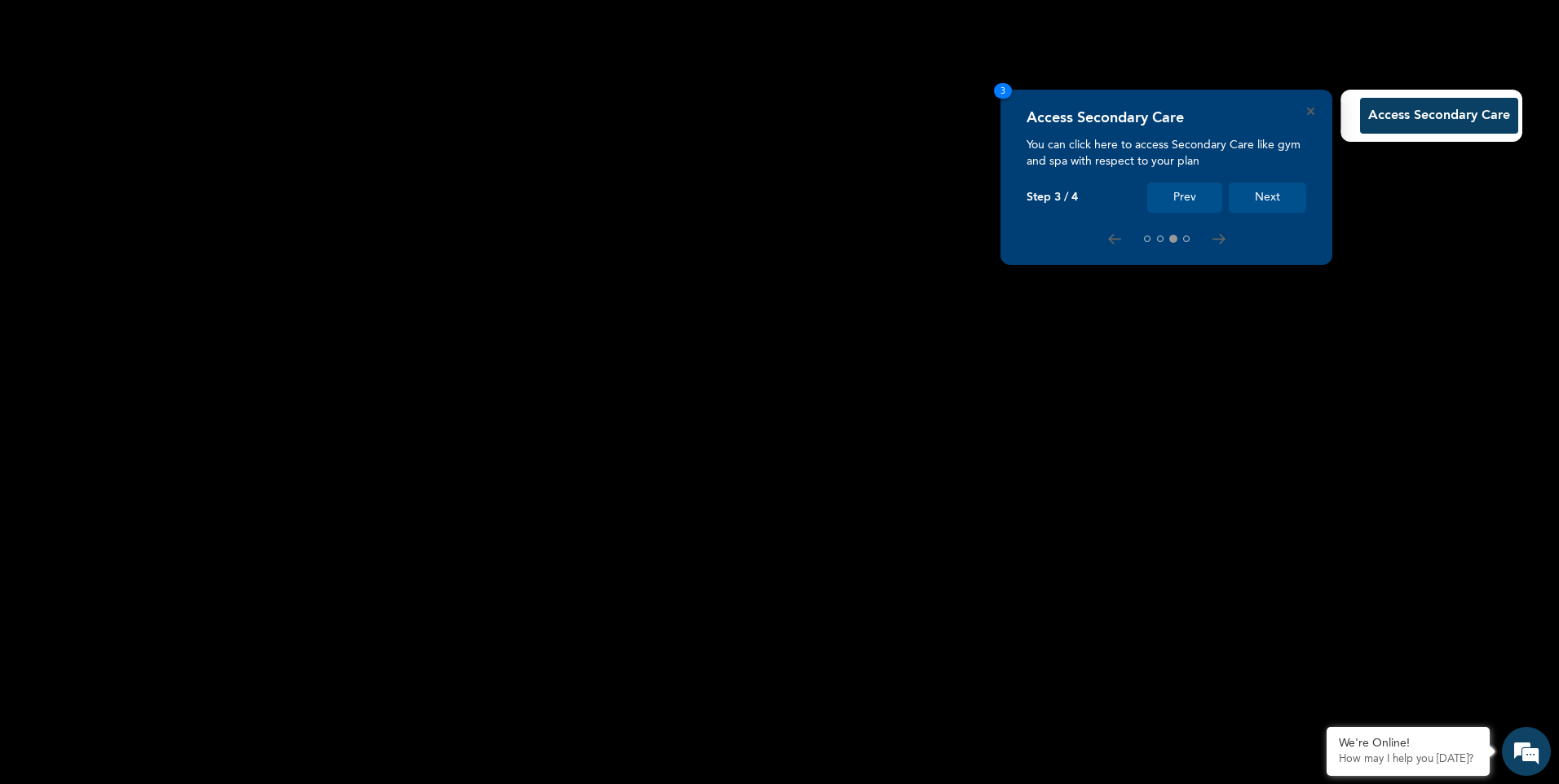
click at [1272, 196] on button "Next" at bounding box center [1267, 198] width 77 height 30
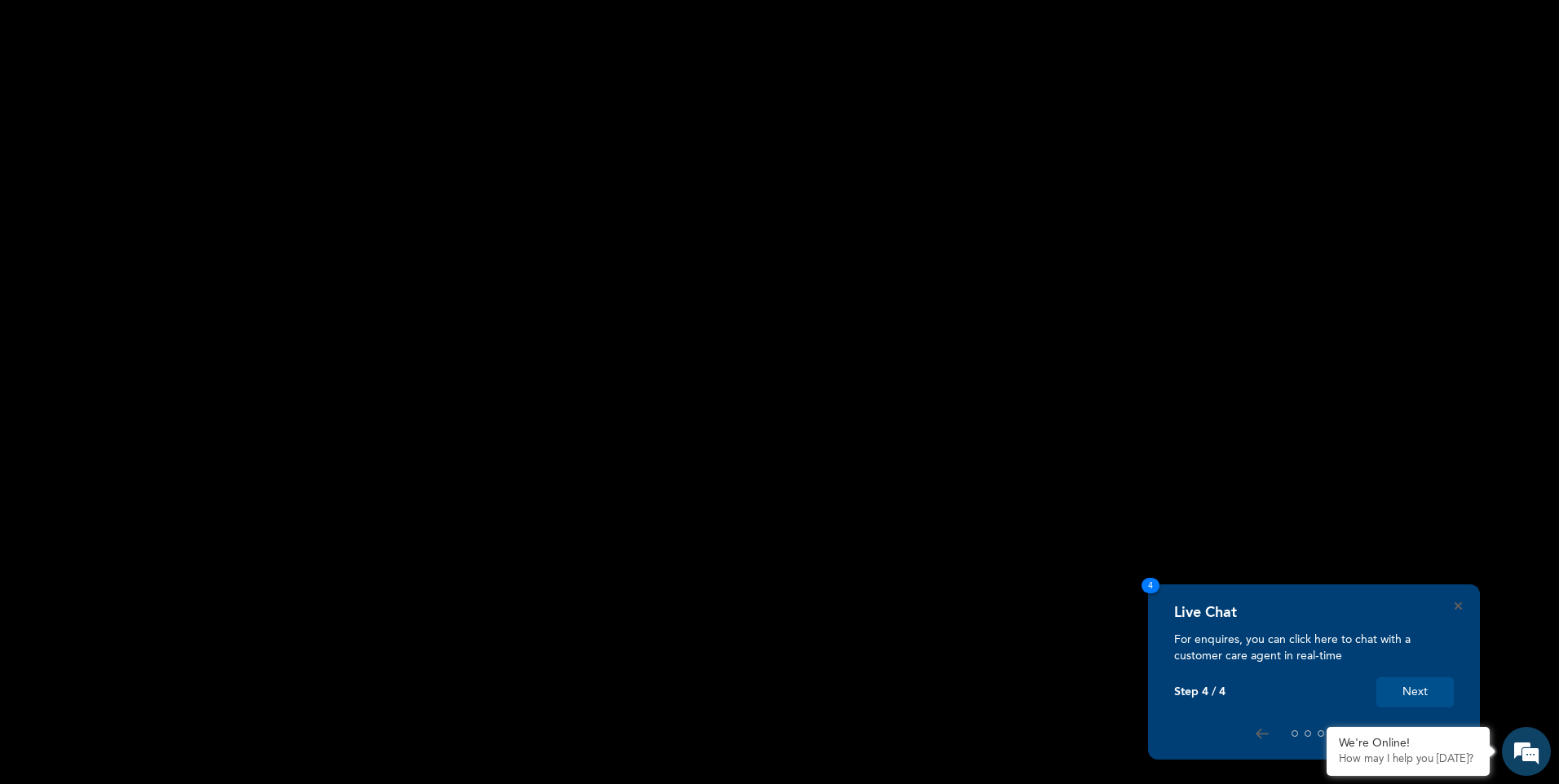
click at [1418, 688] on button "Next" at bounding box center [1414, 692] width 77 height 30
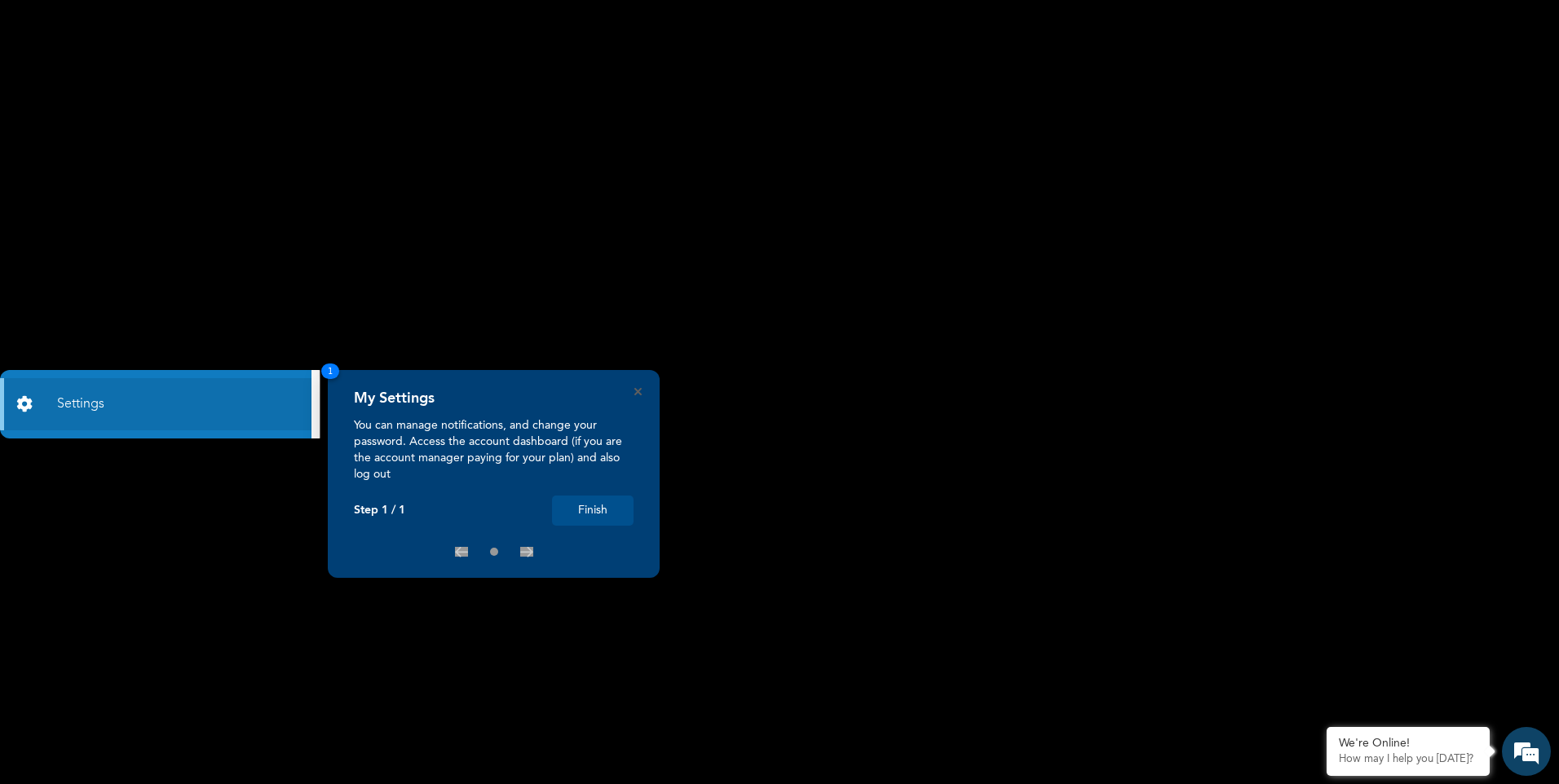
click at [593, 506] on button "Finish" at bounding box center [593, 510] width 82 height 30
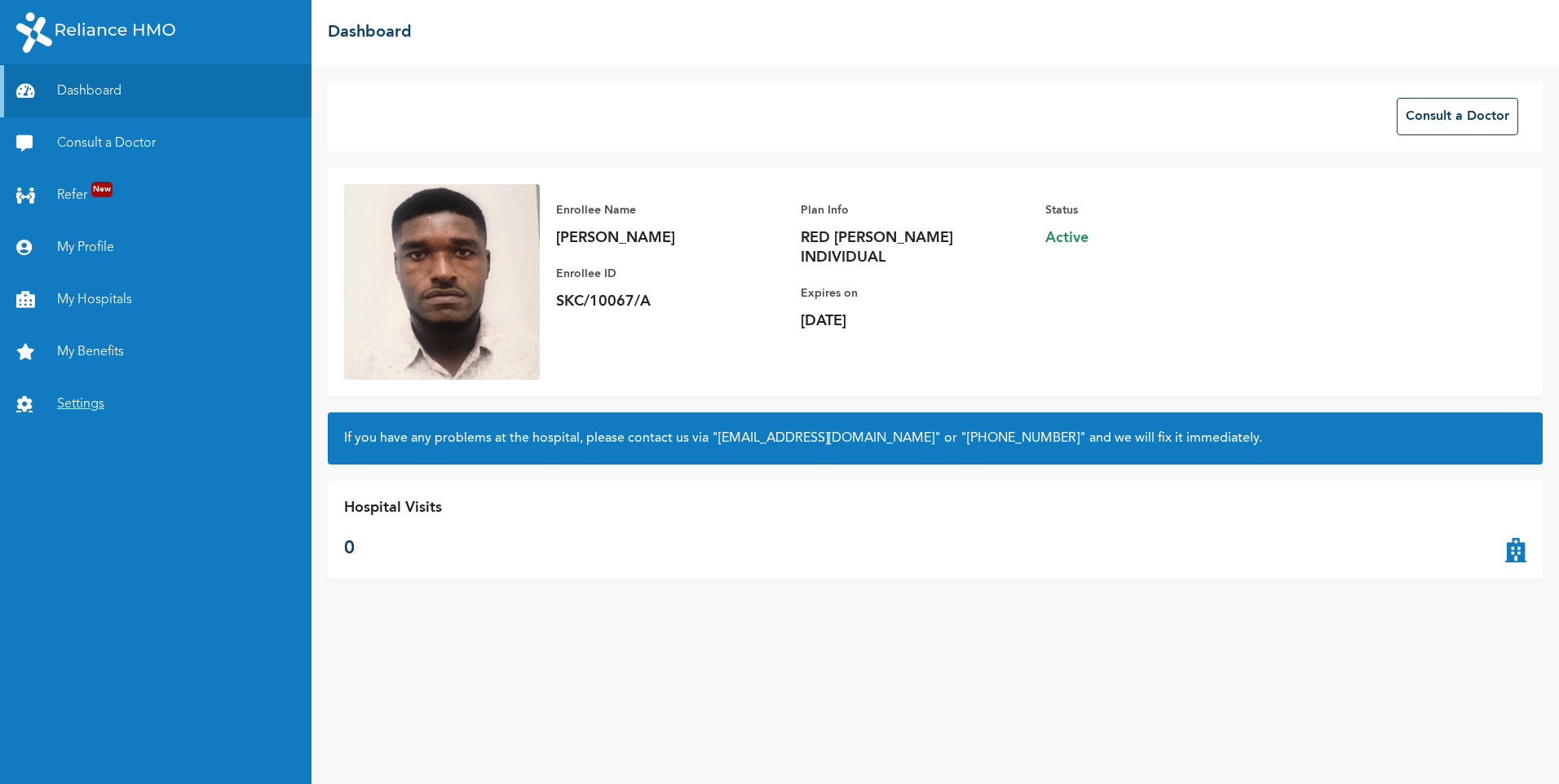
click at [103, 394] on link "Settings" at bounding box center [156, 403] width 311 height 52
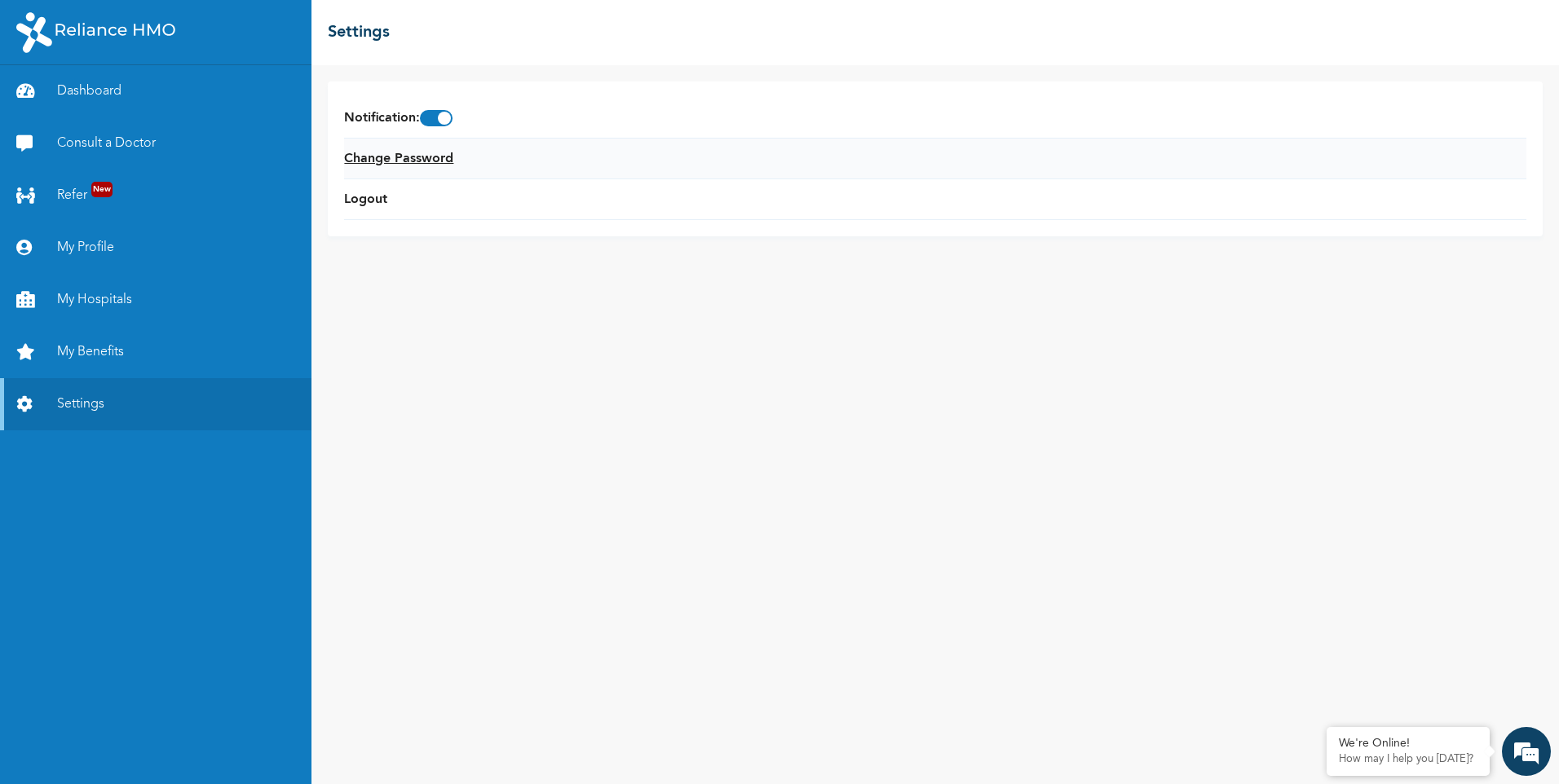
click at [415, 167] on link "Change Password" at bounding box center [399, 158] width 109 height 19
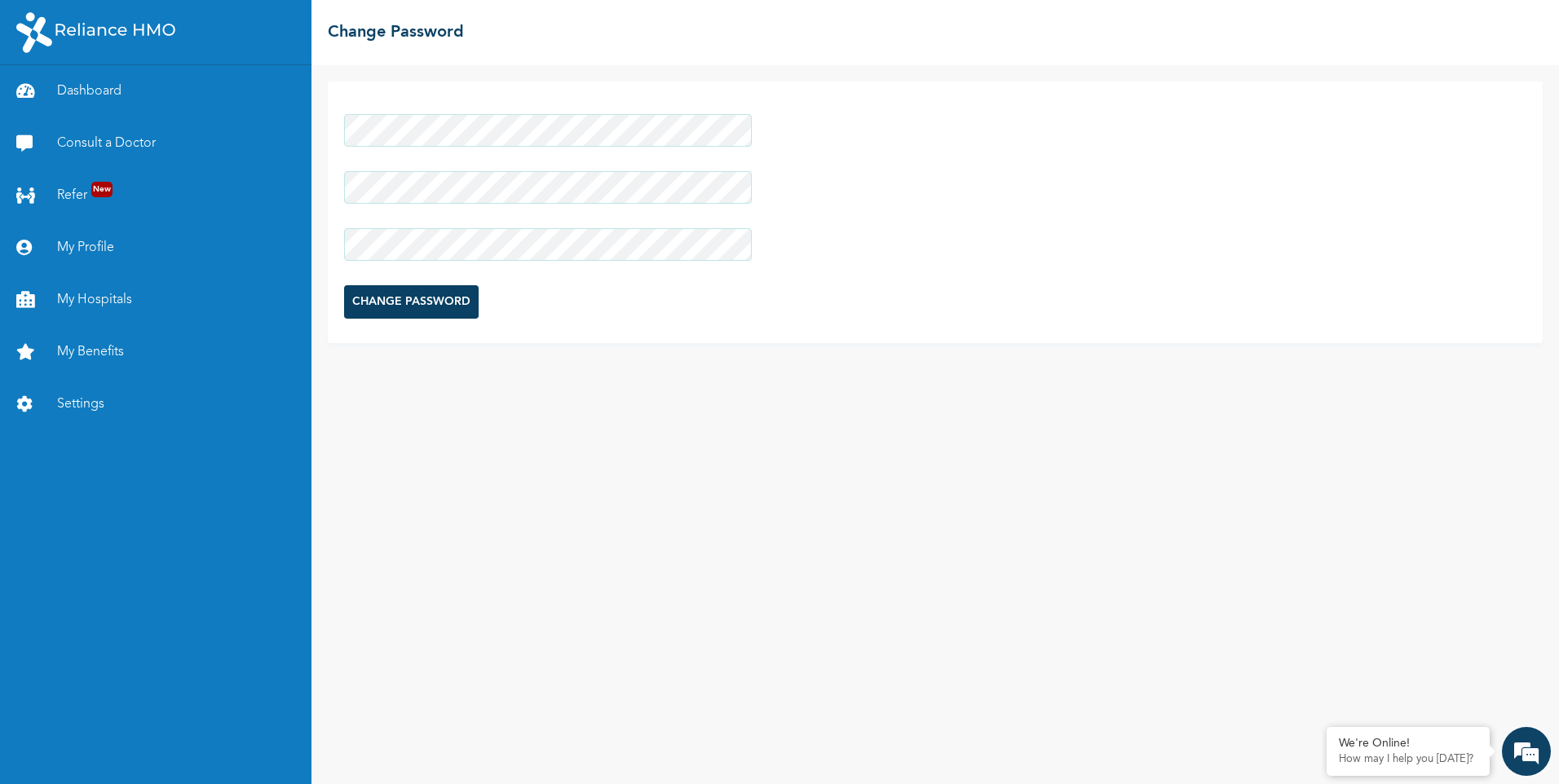
click at [362, 310] on input "CHANGE PASSWORD" at bounding box center [412, 301] width 135 height 34
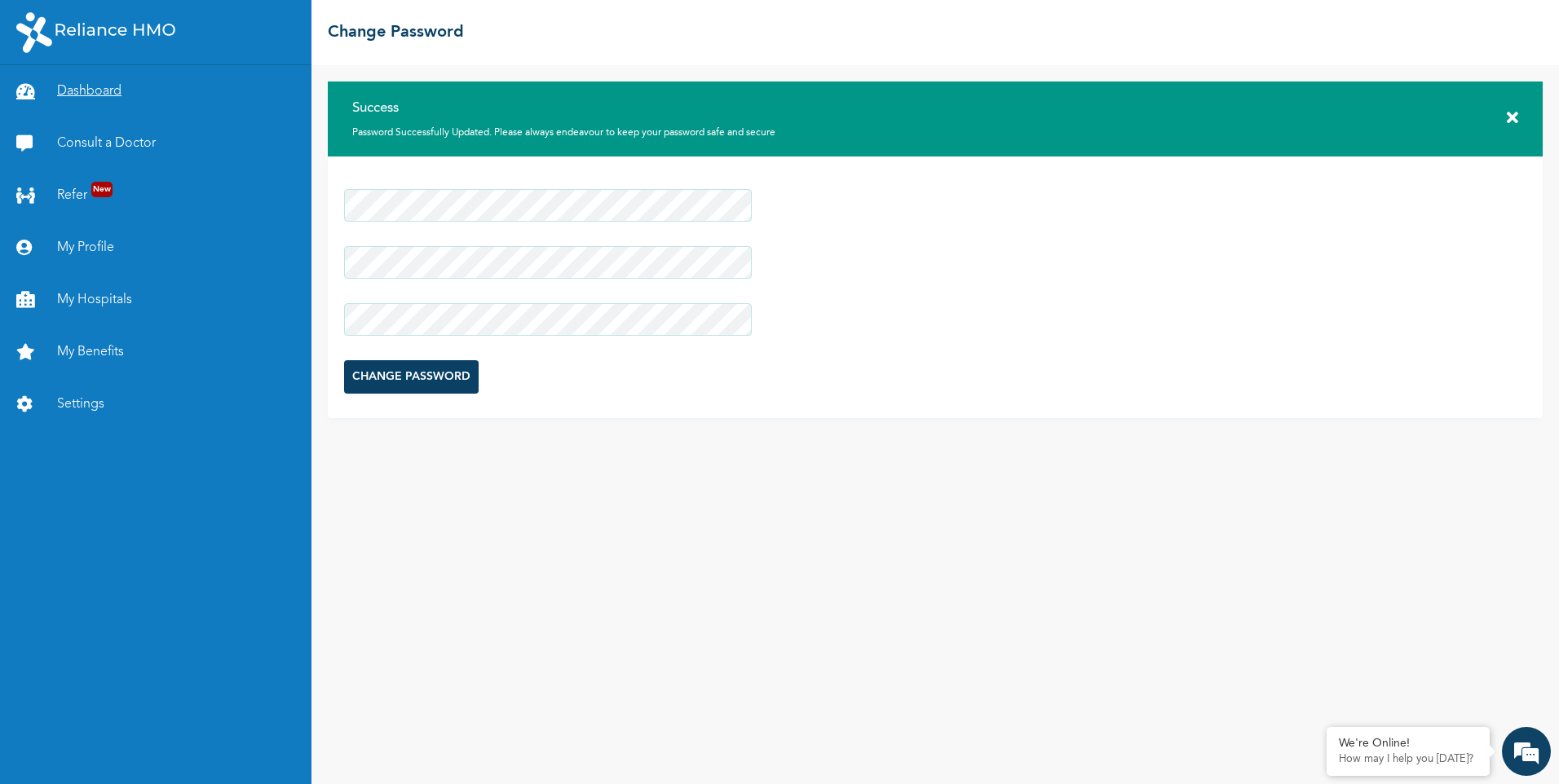
click at [97, 91] on link "Dashboard" at bounding box center [156, 91] width 311 height 52
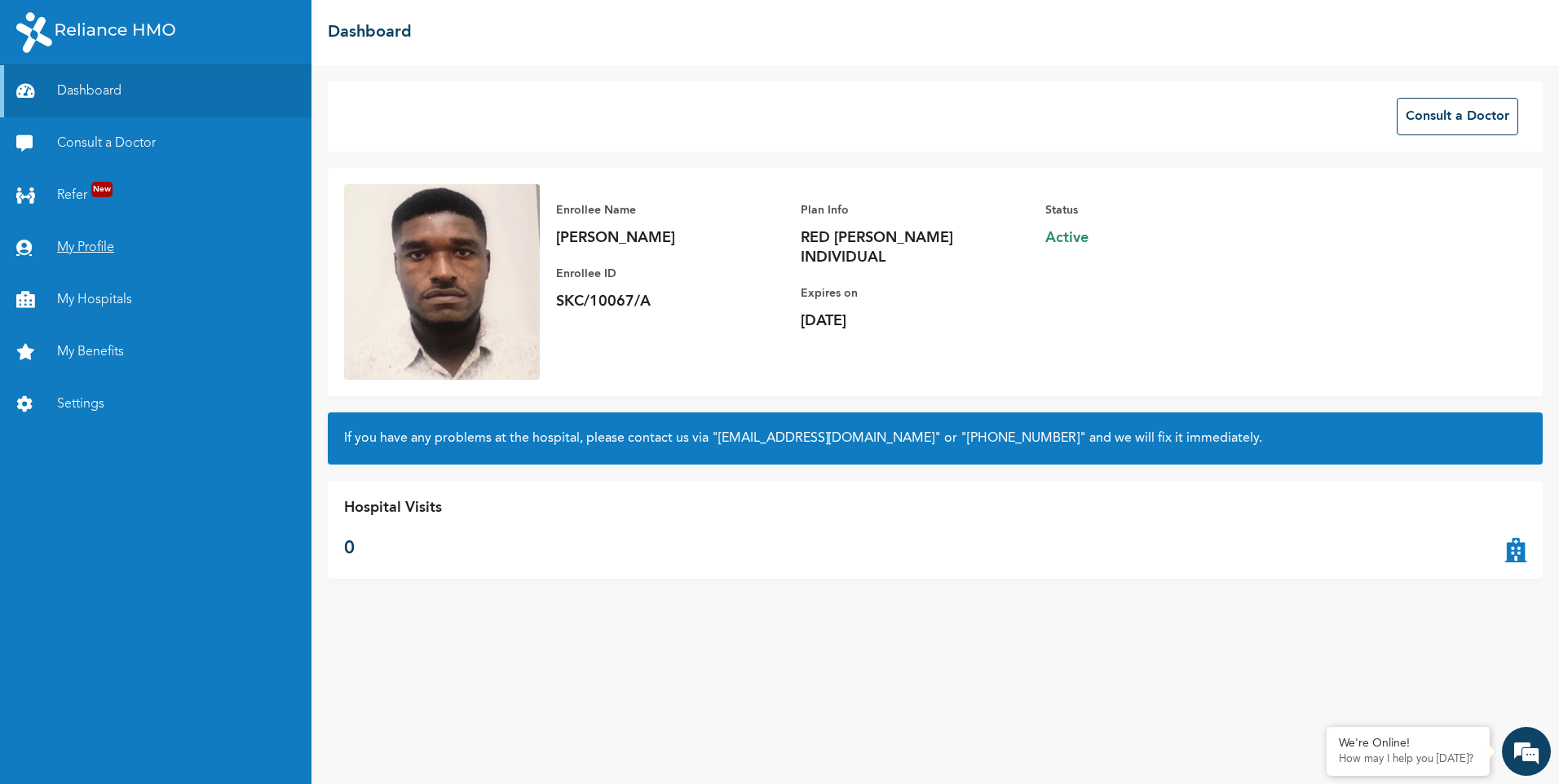
click at [138, 242] on link "My Profile" at bounding box center [156, 248] width 311 height 52
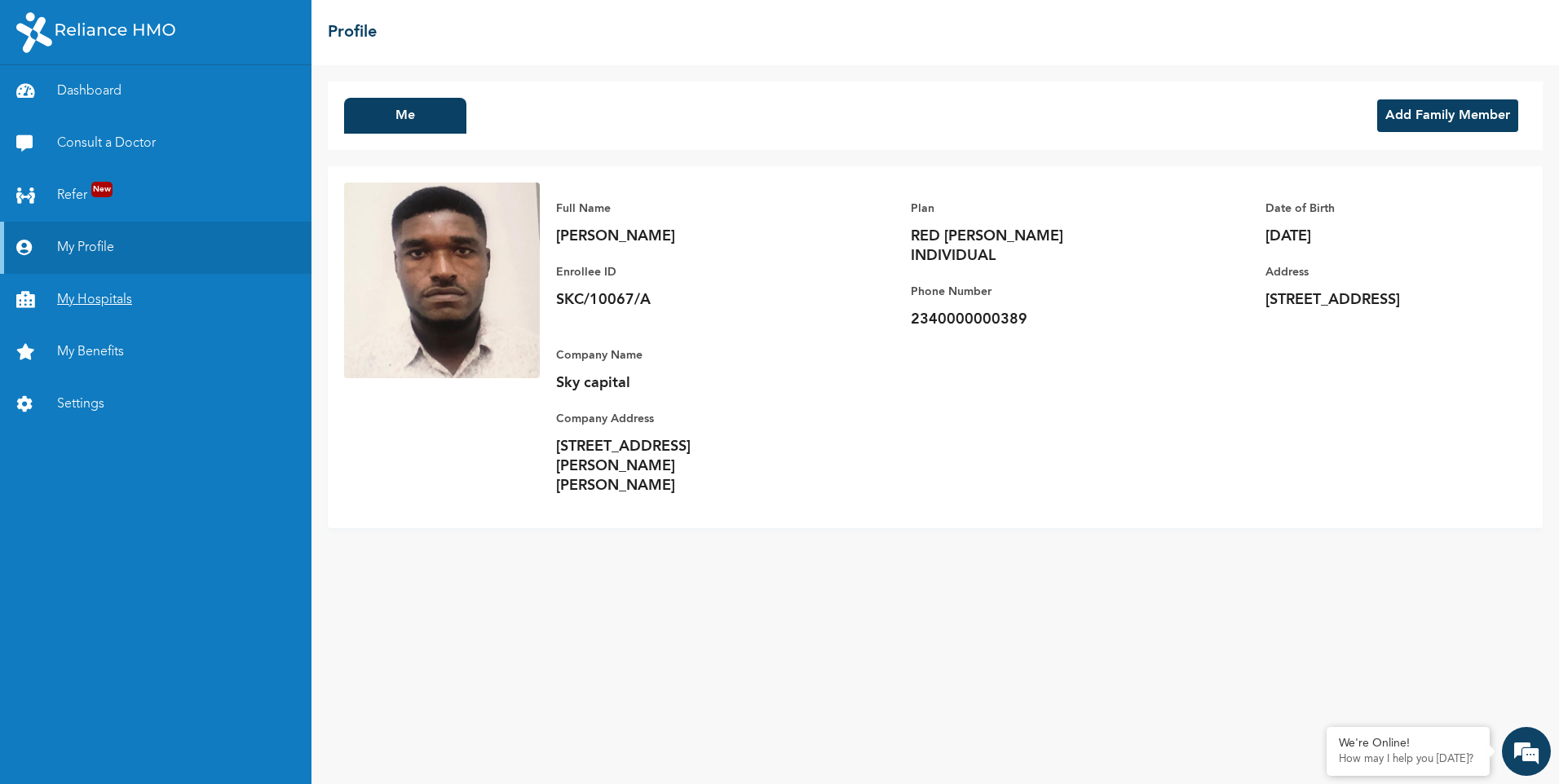
click at [152, 308] on link "My Hospitals" at bounding box center [156, 300] width 311 height 52
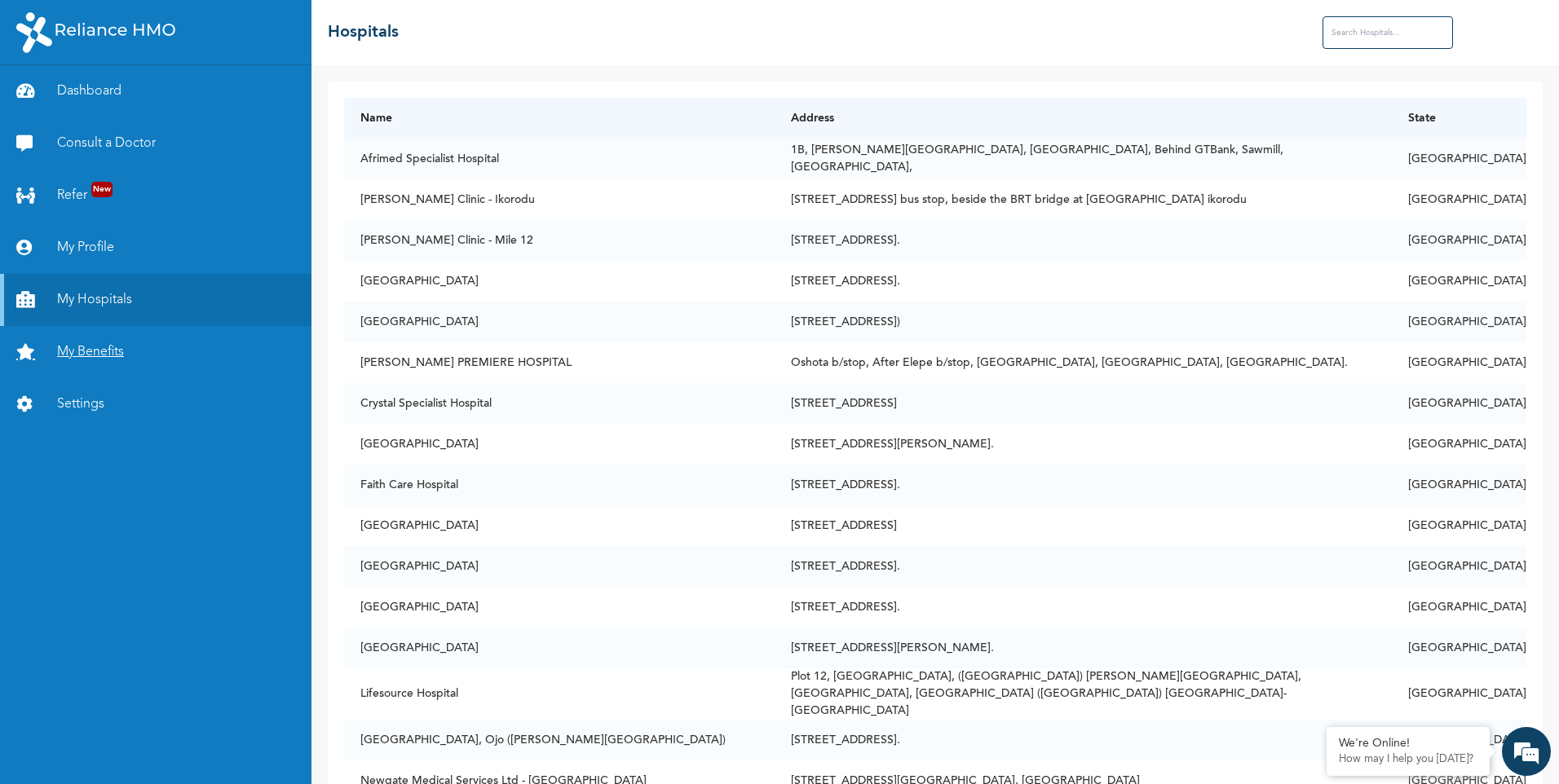
click at [152, 347] on link "My Benefits" at bounding box center [156, 351] width 311 height 52
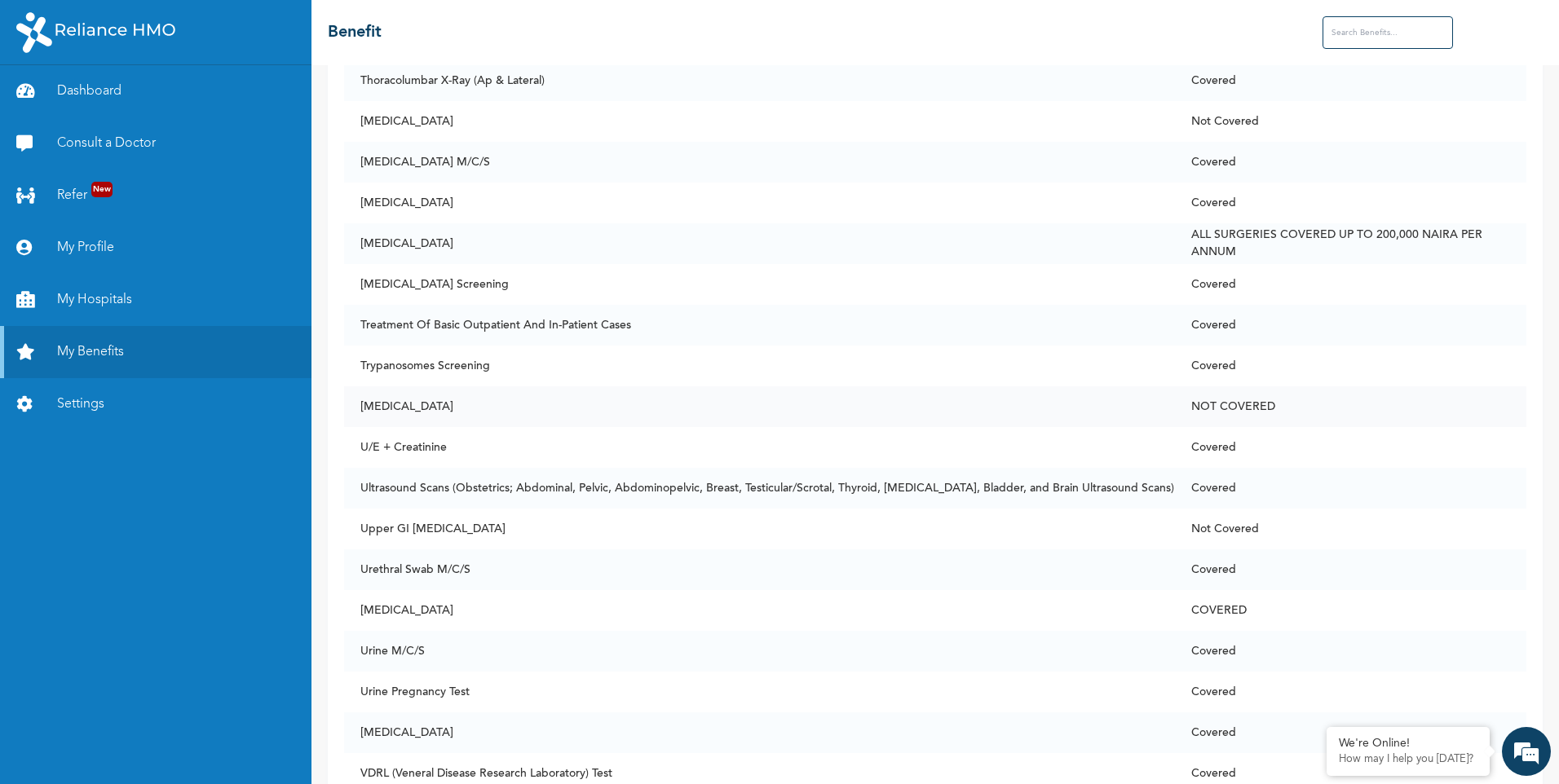
scroll to position [12284, 0]
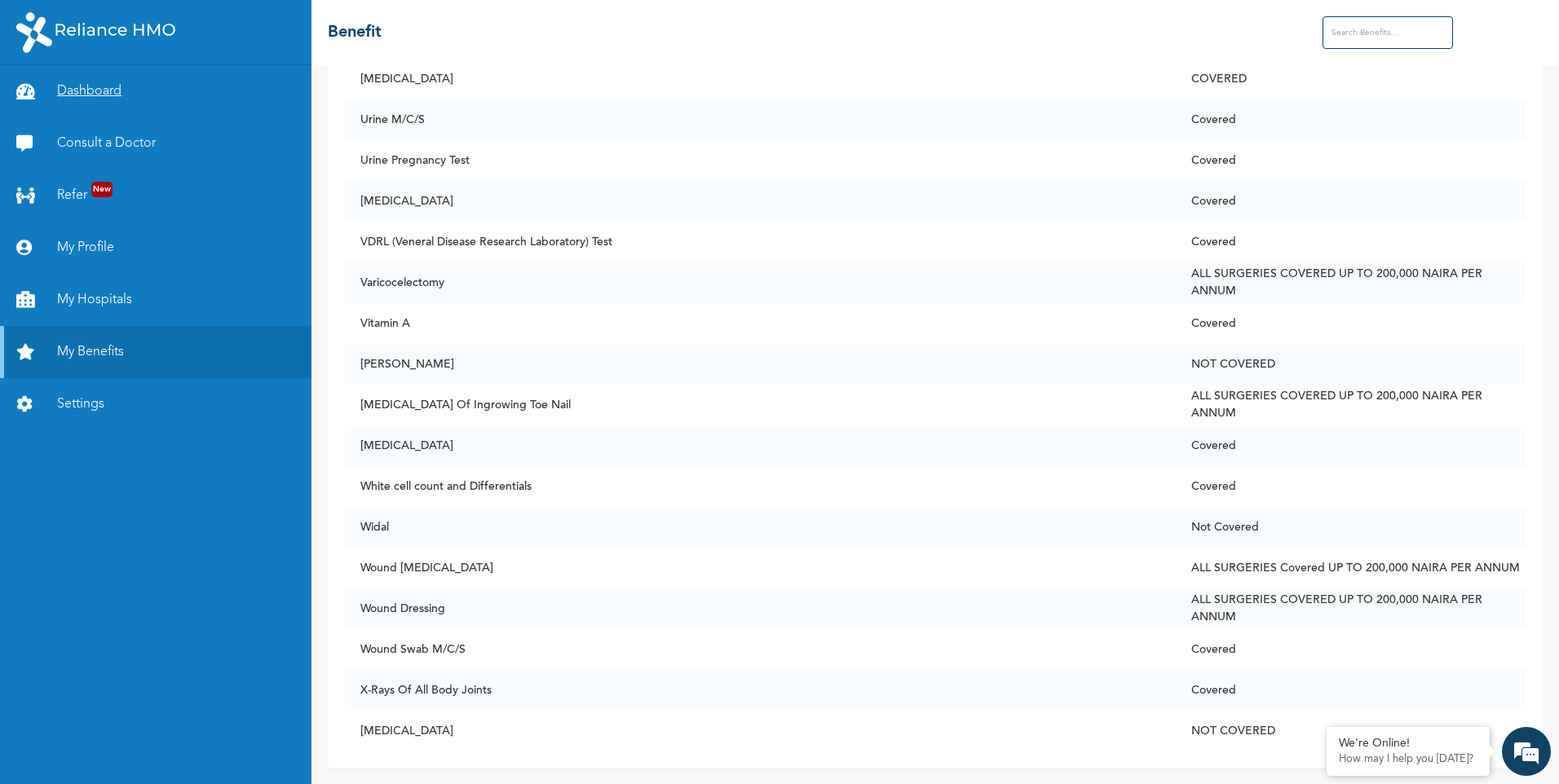
click at [158, 94] on link "Dashboard" at bounding box center [156, 91] width 311 height 52
